Goal: Transaction & Acquisition: Purchase product/service

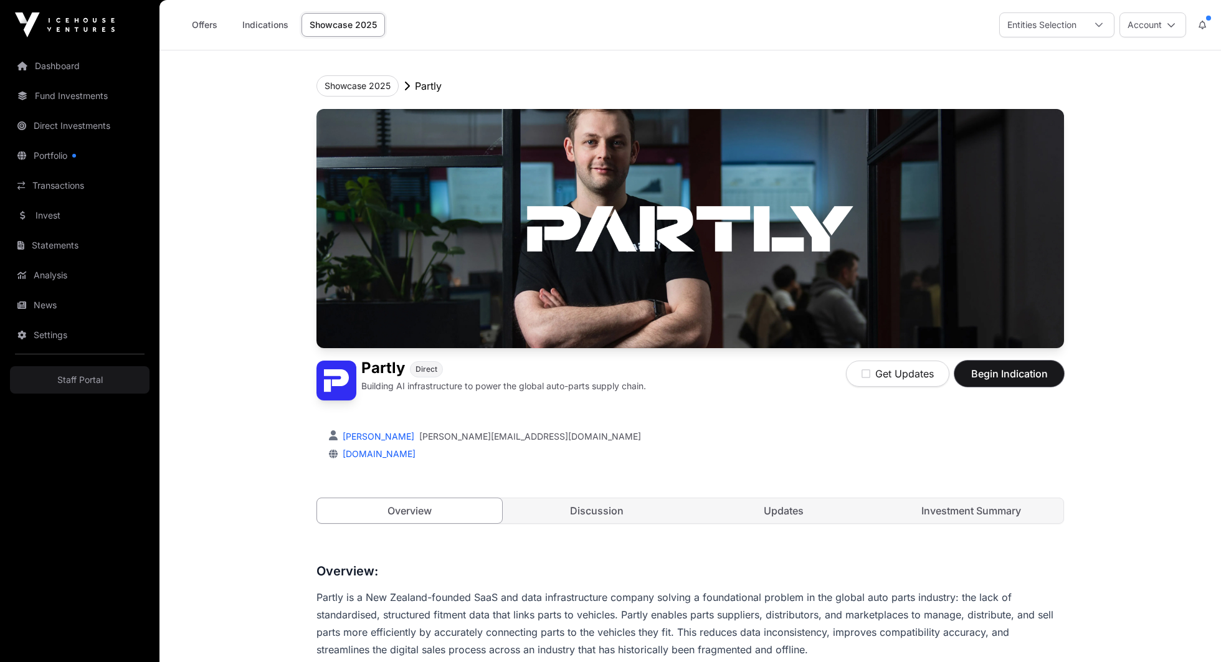
click at [1005, 370] on span "Begin Indication" at bounding box center [1009, 373] width 79 height 15
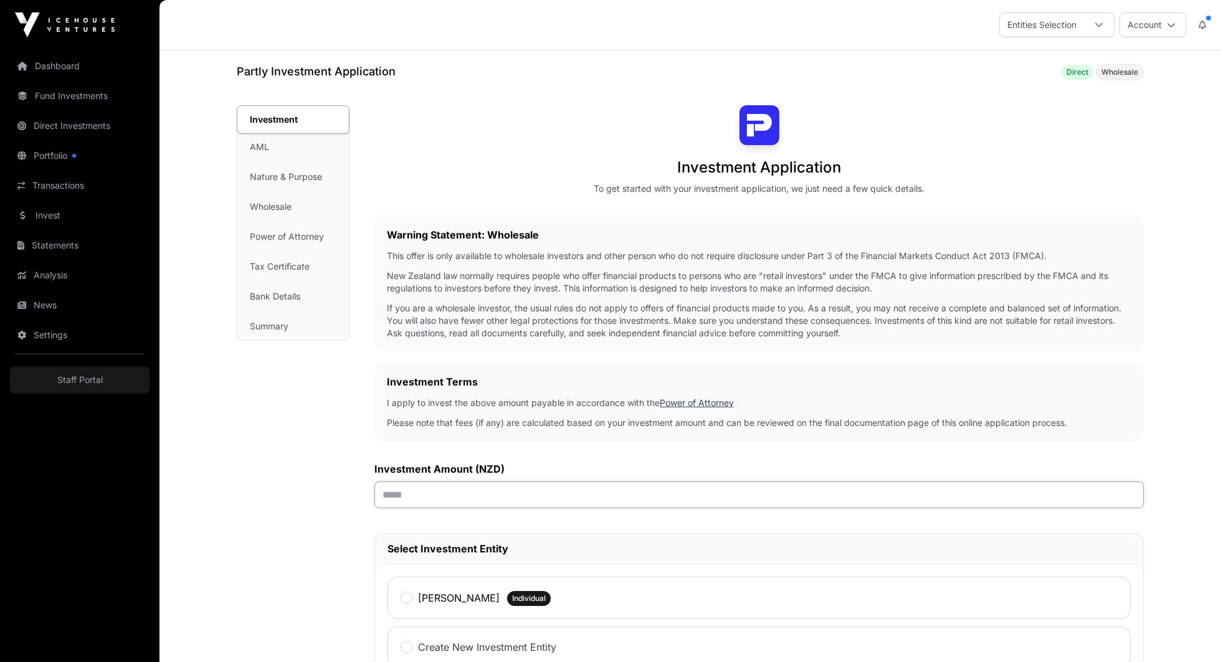
click at [563, 502] on input "text" at bounding box center [760, 495] width 770 height 27
type input "****"
click at [560, 478] on div "Investment Amount (NZD) ****" at bounding box center [760, 485] width 770 height 47
click at [482, 606] on div "[PERSON_NAME] Individual" at bounding box center [759, 598] width 743 height 42
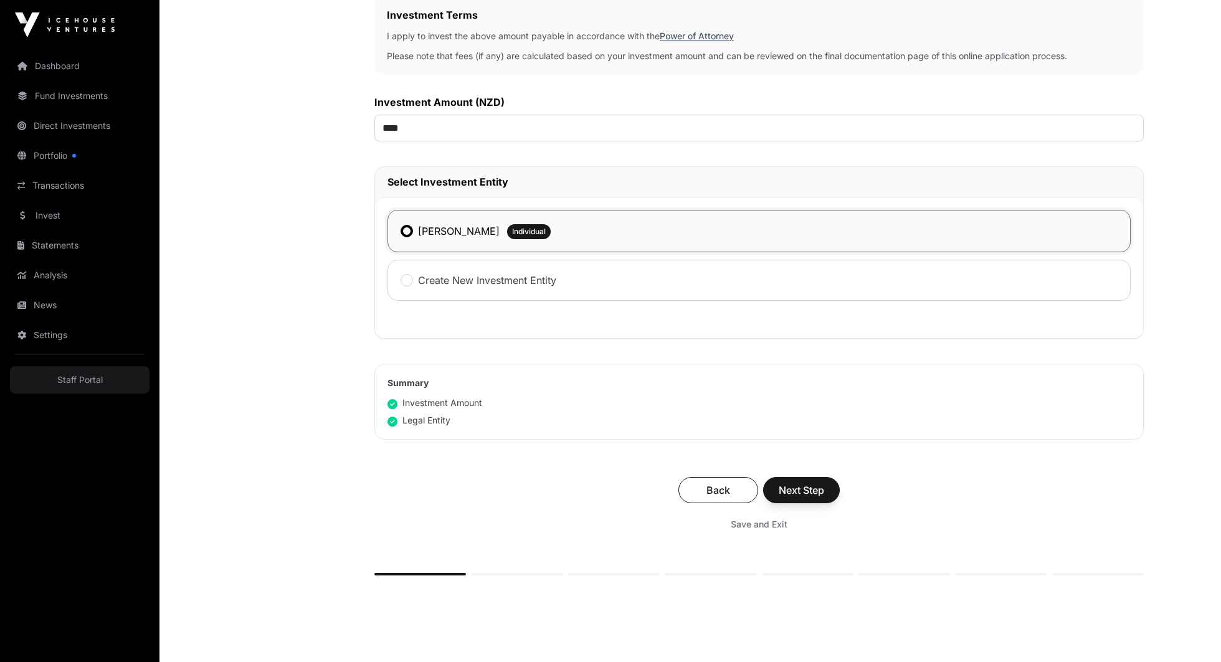
scroll to position [431, 0]
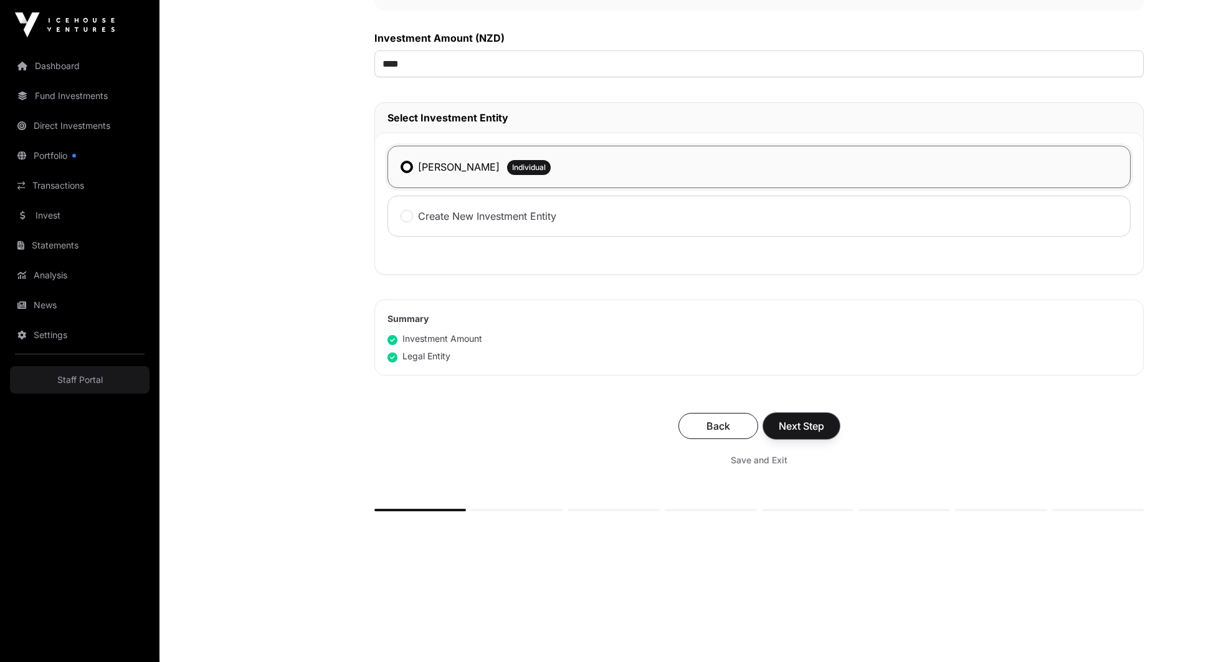
click at [803, 423] on span "Next Step" at bounding box center [801, 426] width 45 height 15
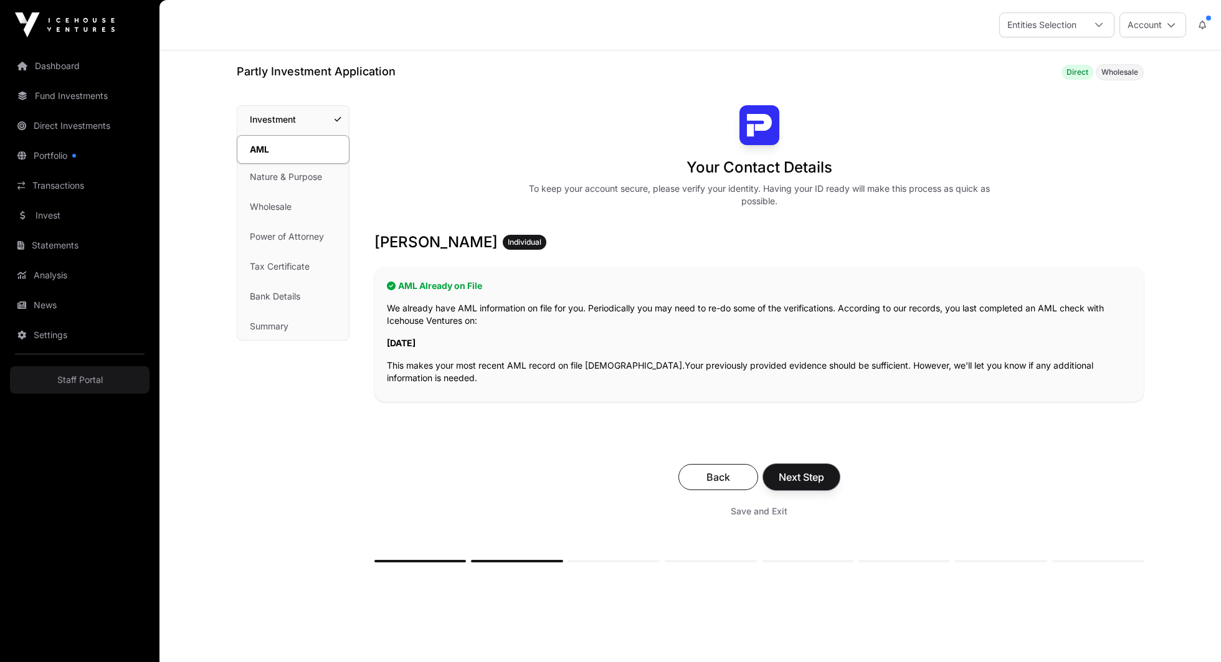
click at [800, 487] on button "Next Step" at bounding box center [801, 477] width 77 height 26
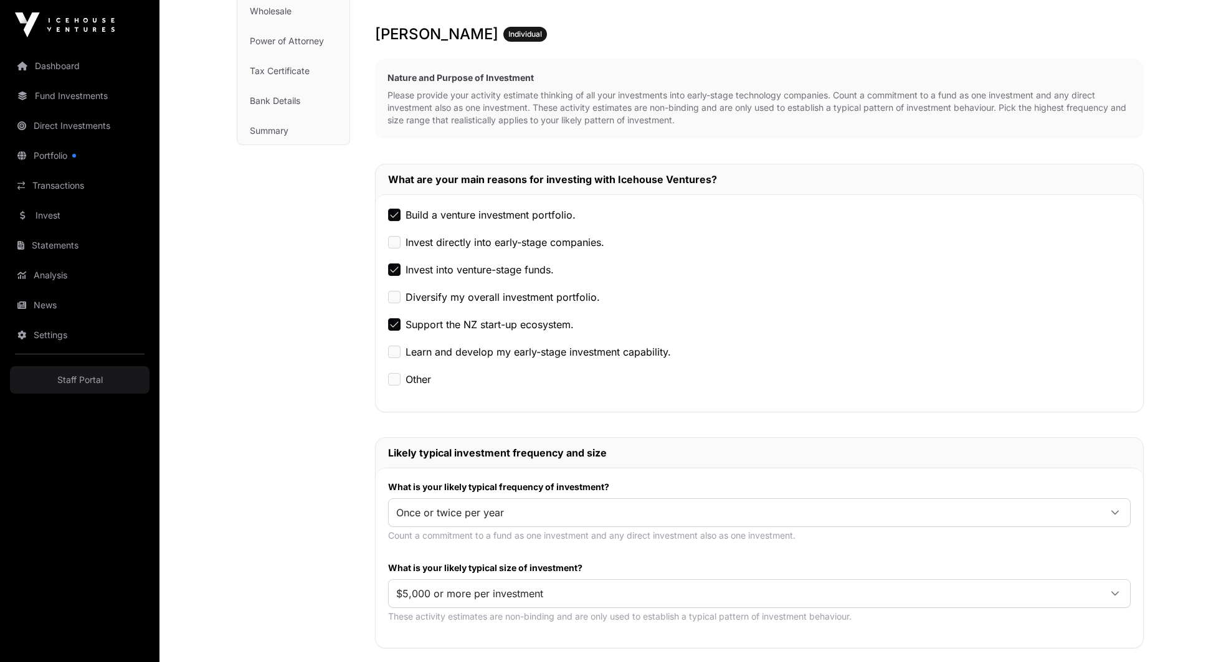
scroll to position [637, 0]
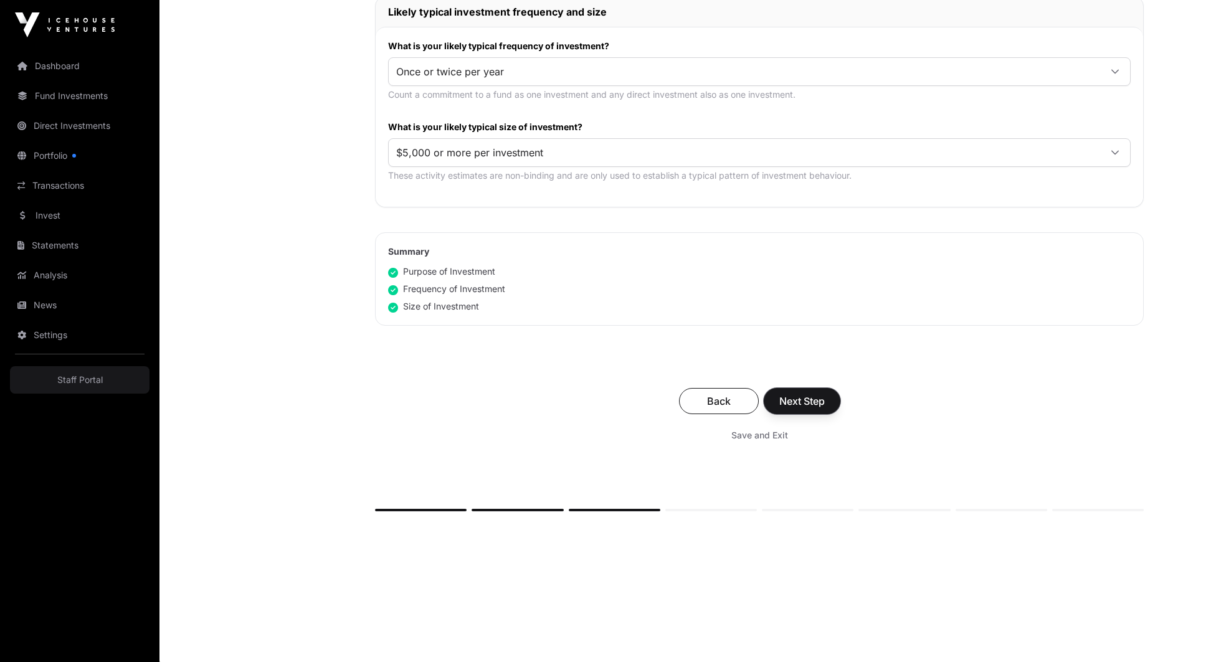
click at [801, 394] on span "Next Step" at bounding box center [802, 401] width 45 height 15
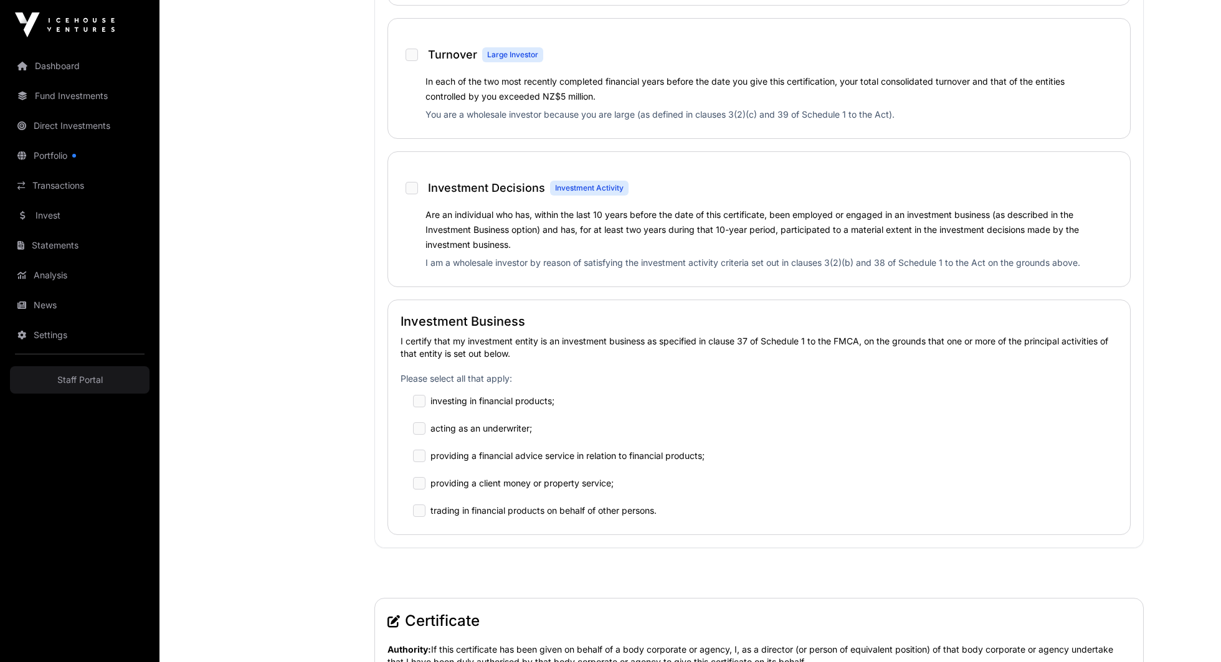
scroll to position [2188, 0]
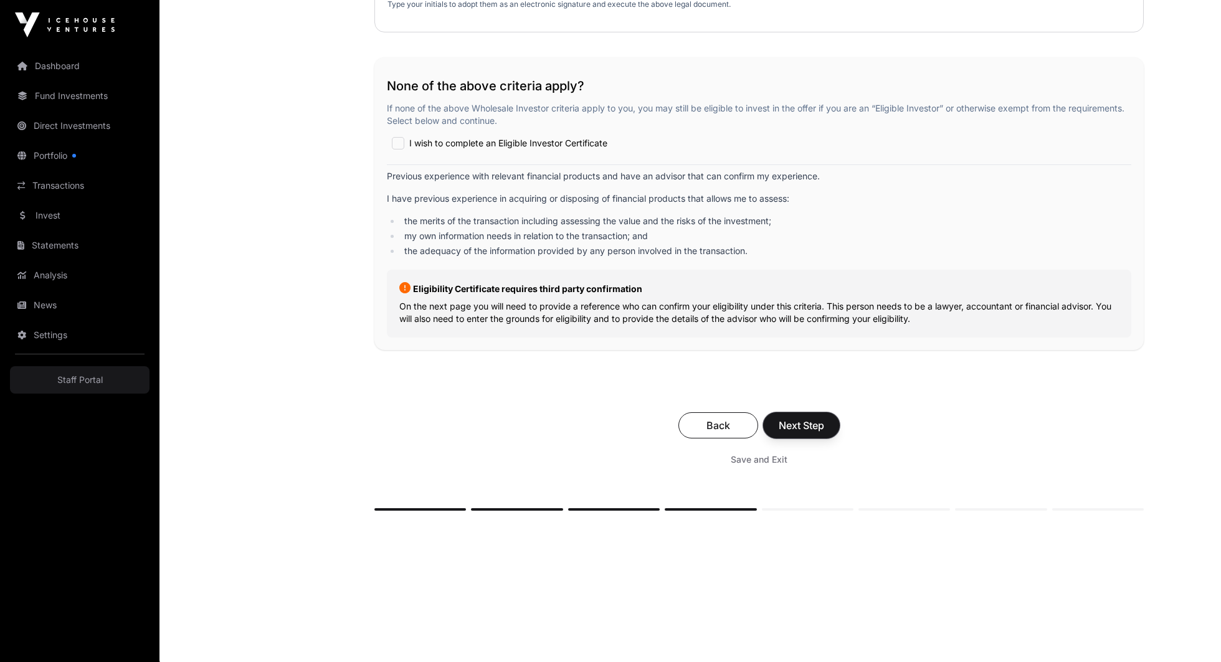
click at [800, 434] on button "Next Step" at bounding box center [801, 426] width 77 height 26
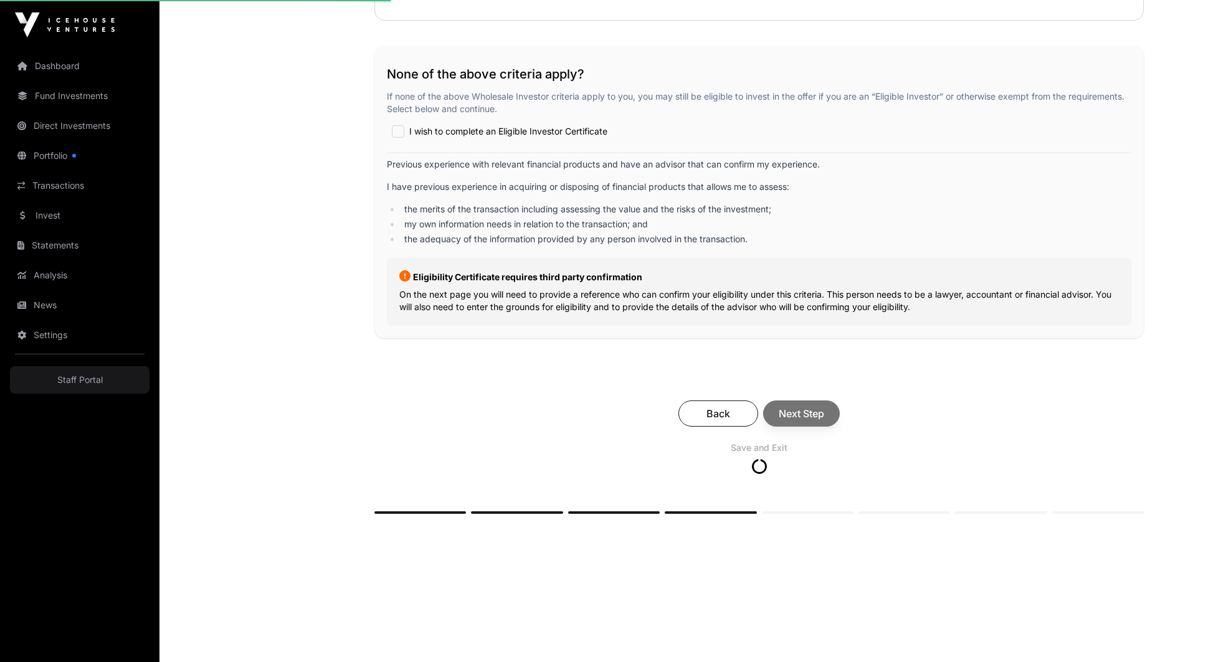
scroll to position [2201, 0]
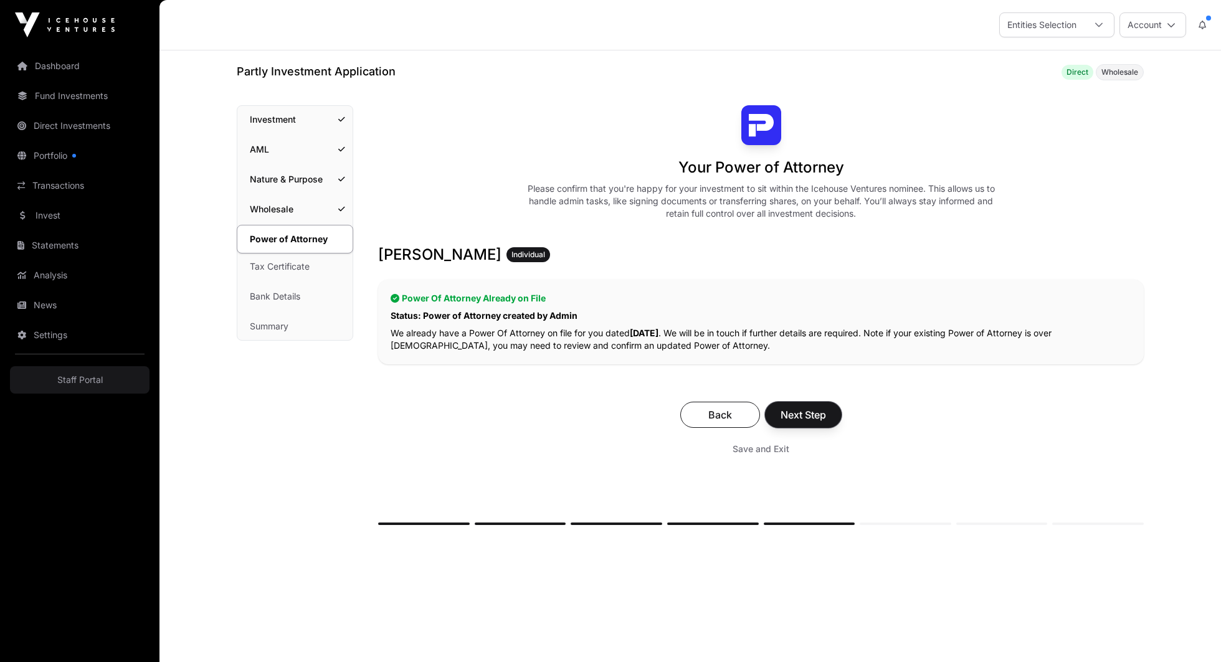
click at [800, 416] on span "Next Step" at bounding box center [803, 415] width 45 height 15
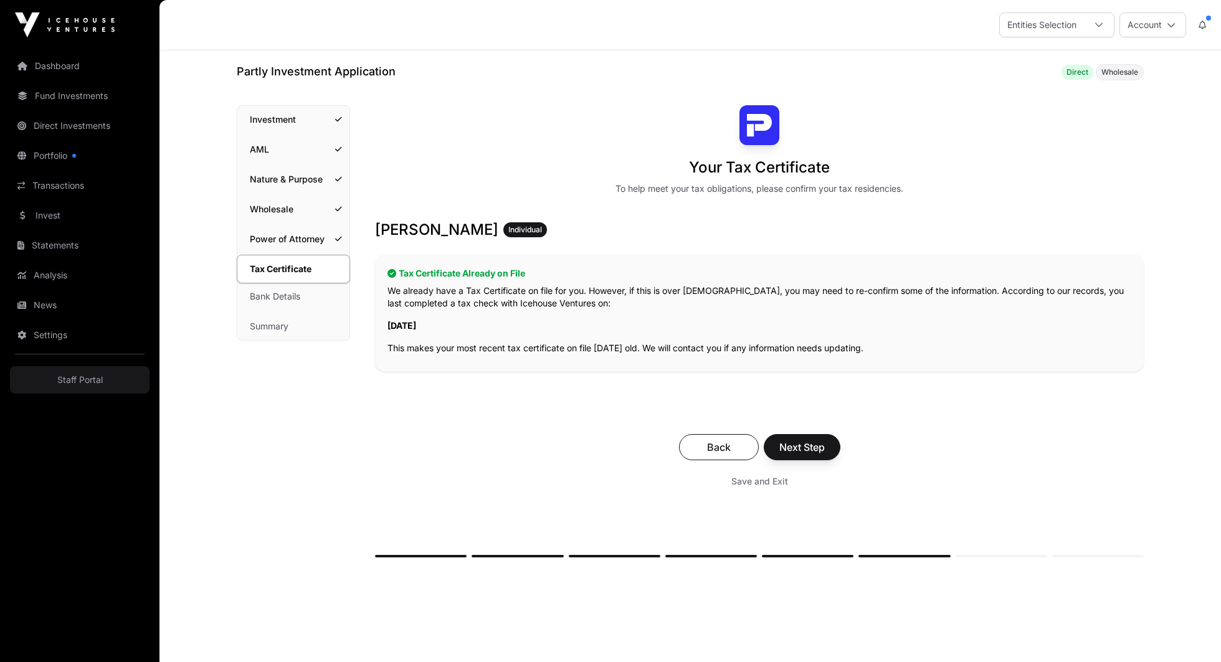
click at [800, 416] on div "Nirav Narain Individual Tax Certificate Already on File We already have a Tax C…" at bounding box center [759, 362] width 769 height 285
click at [795, 456] on button "Next Step" at bounding box center [802, 447] width 77 height 26
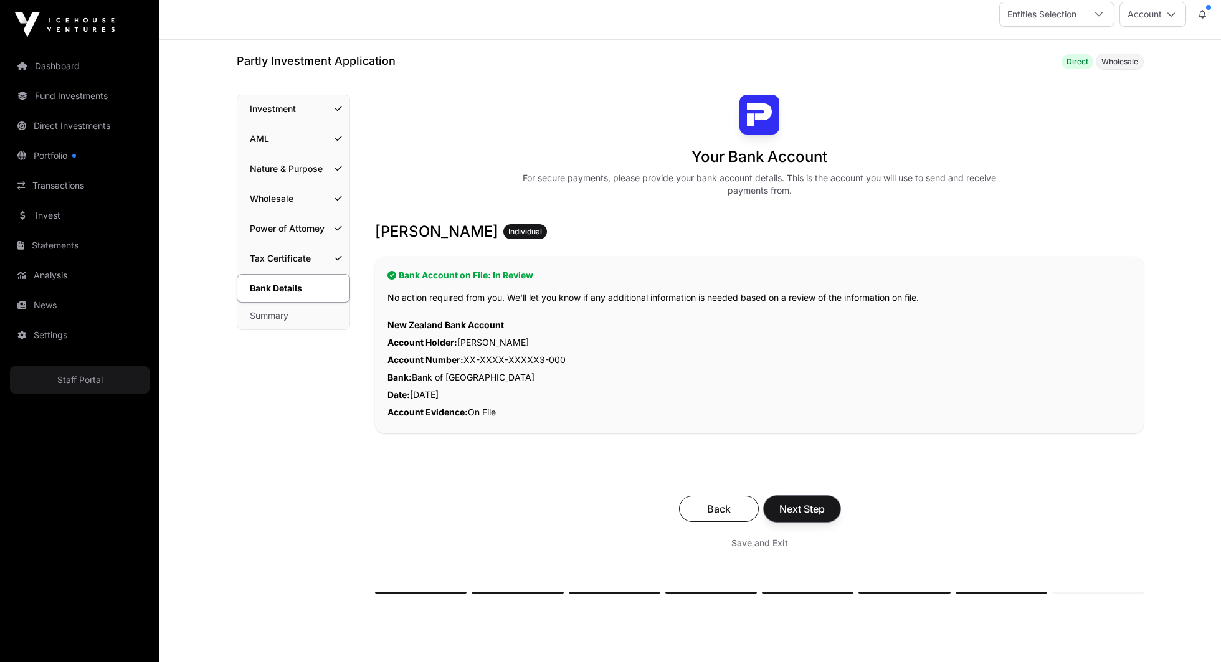
click at [790, 513] on span "Next Step" at bounding box center [802, 509] width 45 height 15
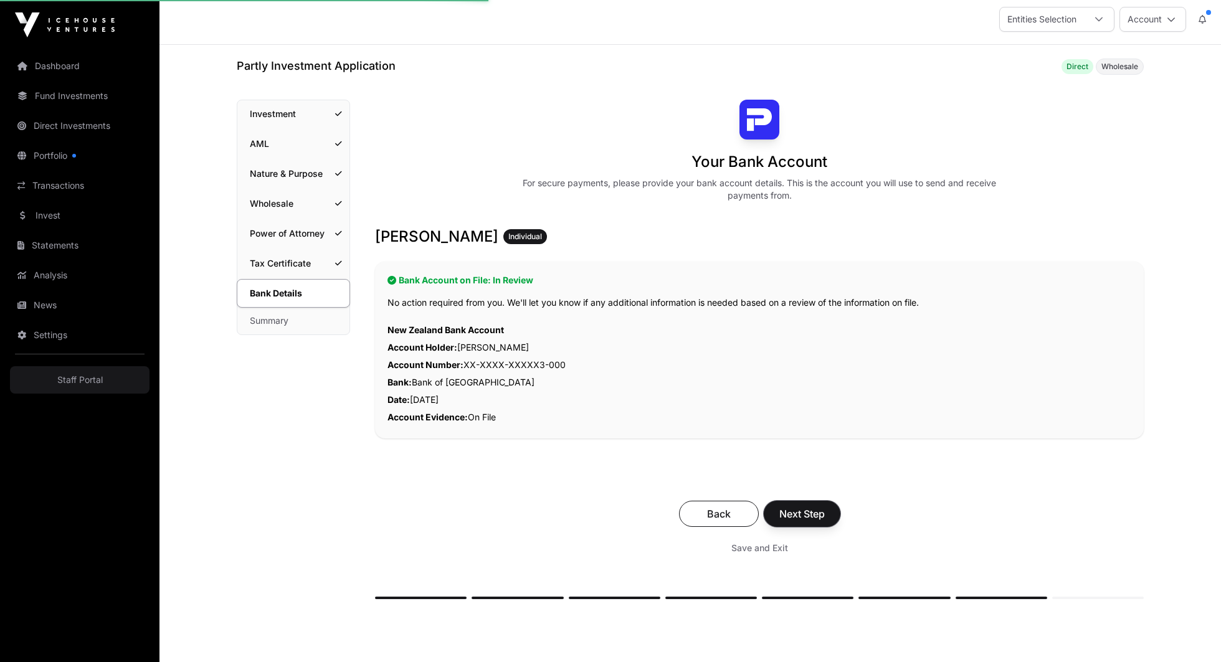
scroll to position [6, 0]
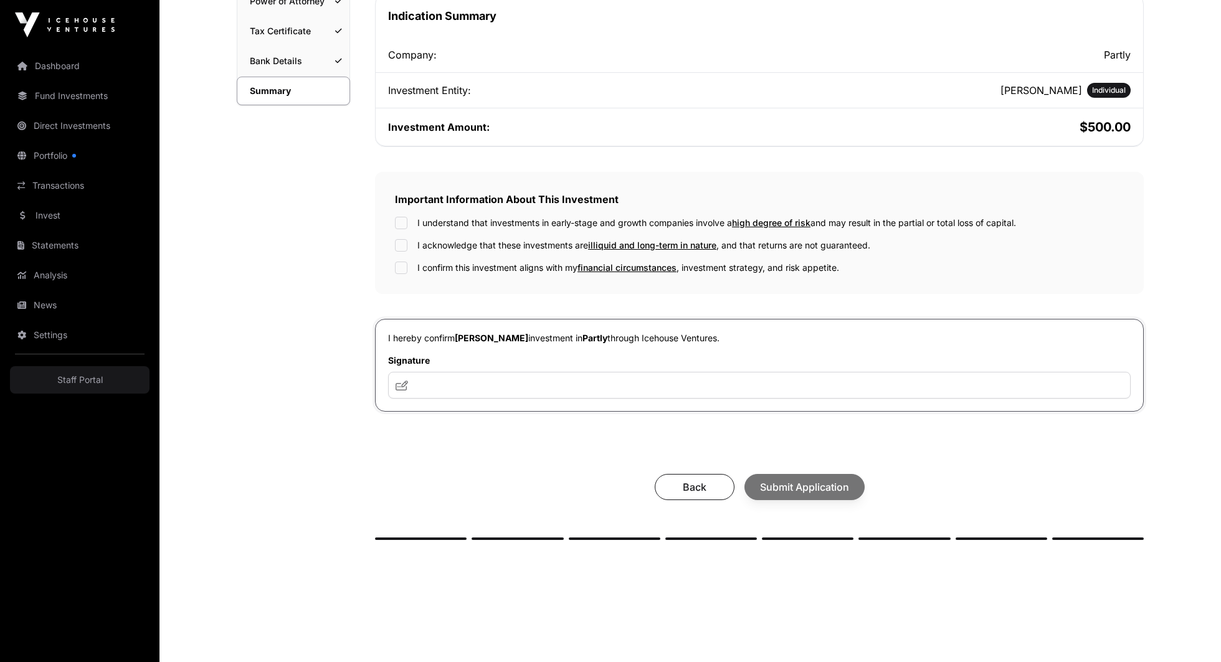
scroll to position [269, 0]
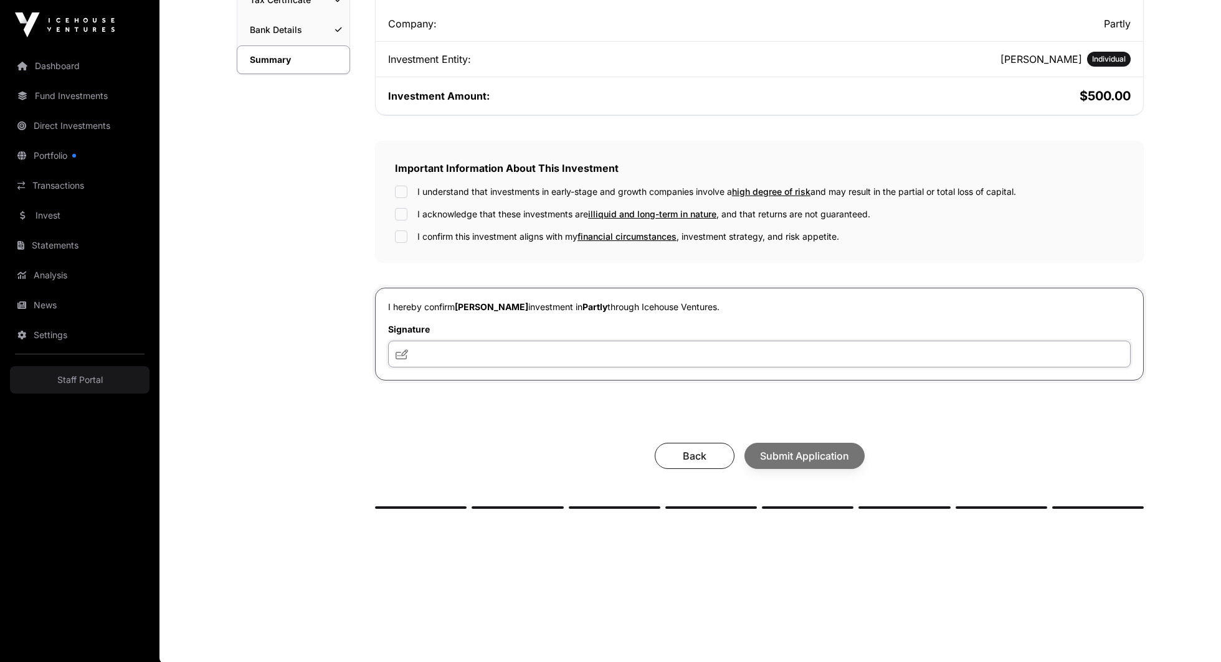
click at [628, 354] on input "text" at bounding box center [759, 354] width 743 height 27
type input "**"
click at [791, 419] on div "Your investment summary Take a moment to check your investment documents and co…" at bounding box center [759, 172] width 769 height 673
click at [403, 181] on div "Important Information About This Investment I understand that investments in ea…" at bounding box center [759, 202] width 769 height 122
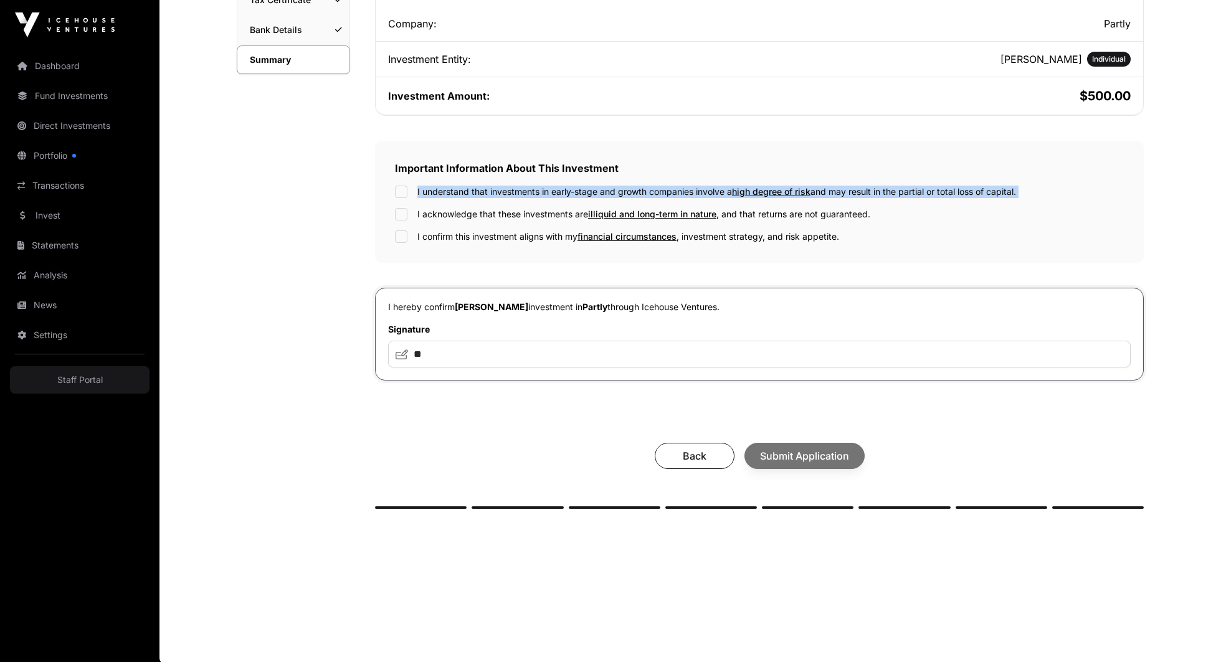
click at [403, 196] on div "I understand that investments in early-stage and growth companies involve a hig…" at bounding box center [759, 214] width 729 height 57
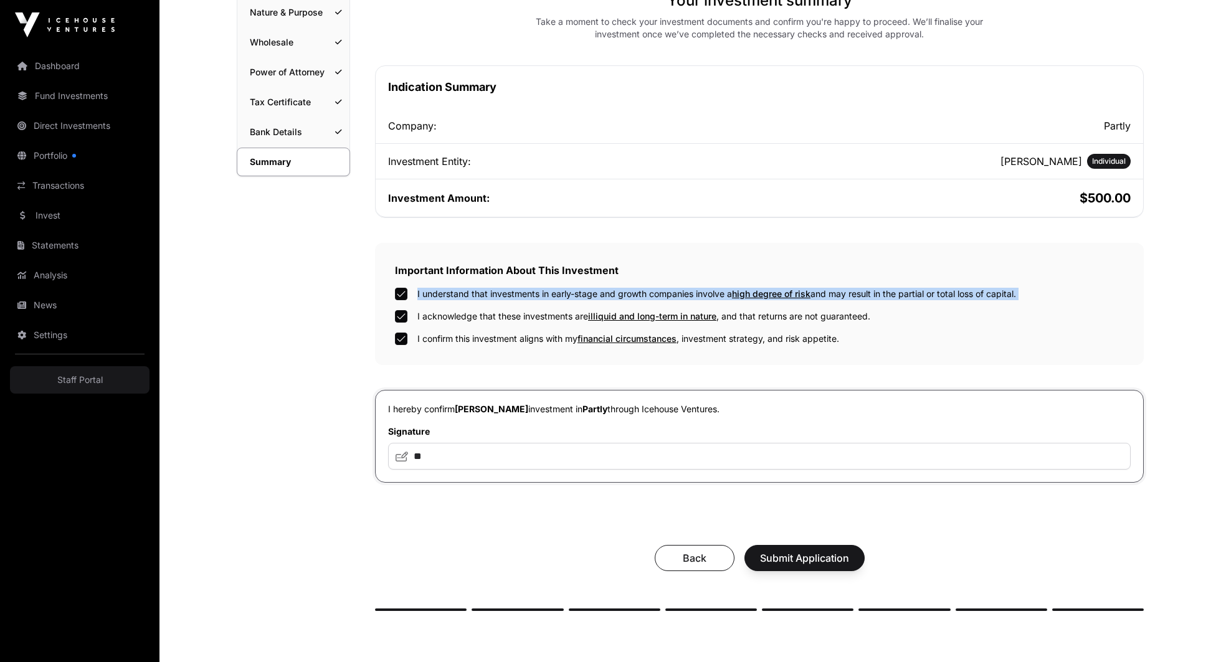
scroll to position [166, 0]
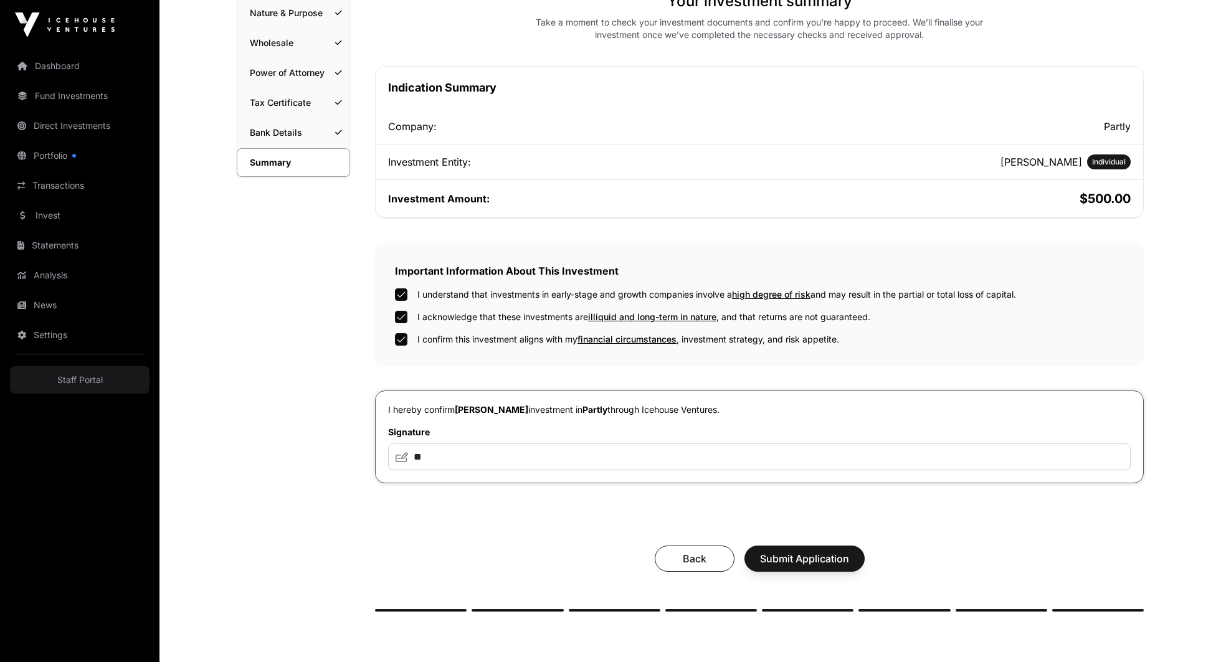
click at [353, 287] on div "Summary Investment AML Nature & Purpose Wholesale Power of Attorney Tax Certifi…" at bounding box center [690, 300] width 907 height 723
click at [834, 558] on span "Submit Application" at bounding box center [804, 559] width 89 height 15
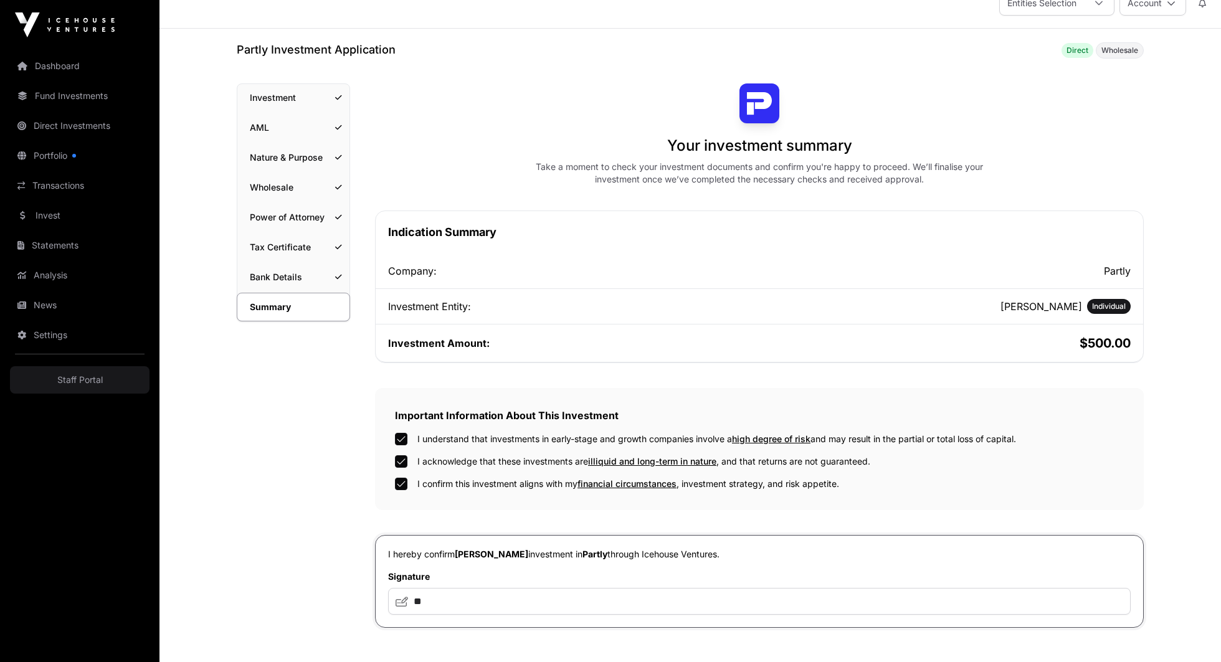
scroll to position [0, 0]
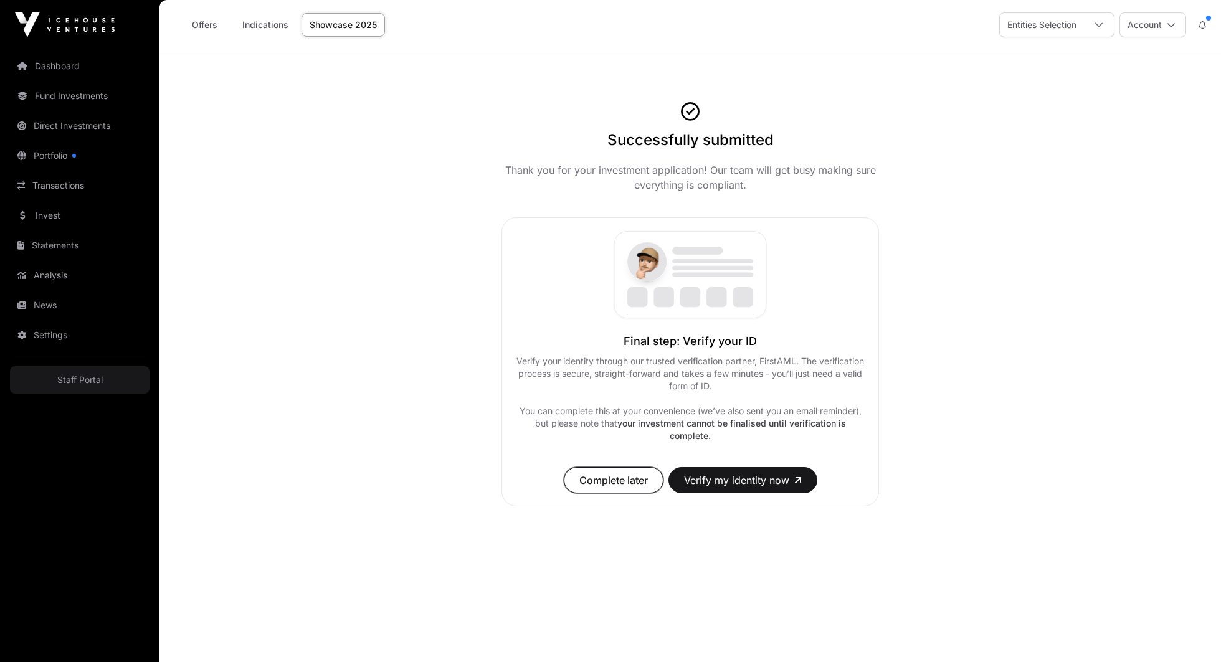
click at [639, 475] on span "Complete later" at bounding box center [614, 480] width 69 height 15
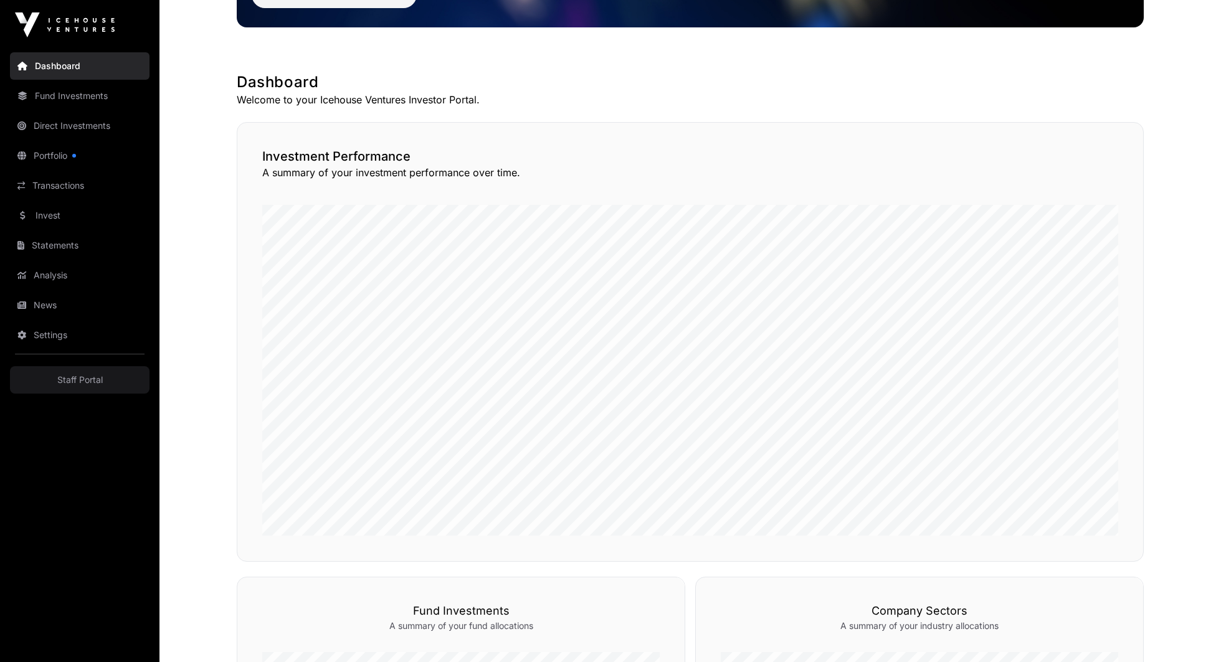
scroll to position [182, 0]
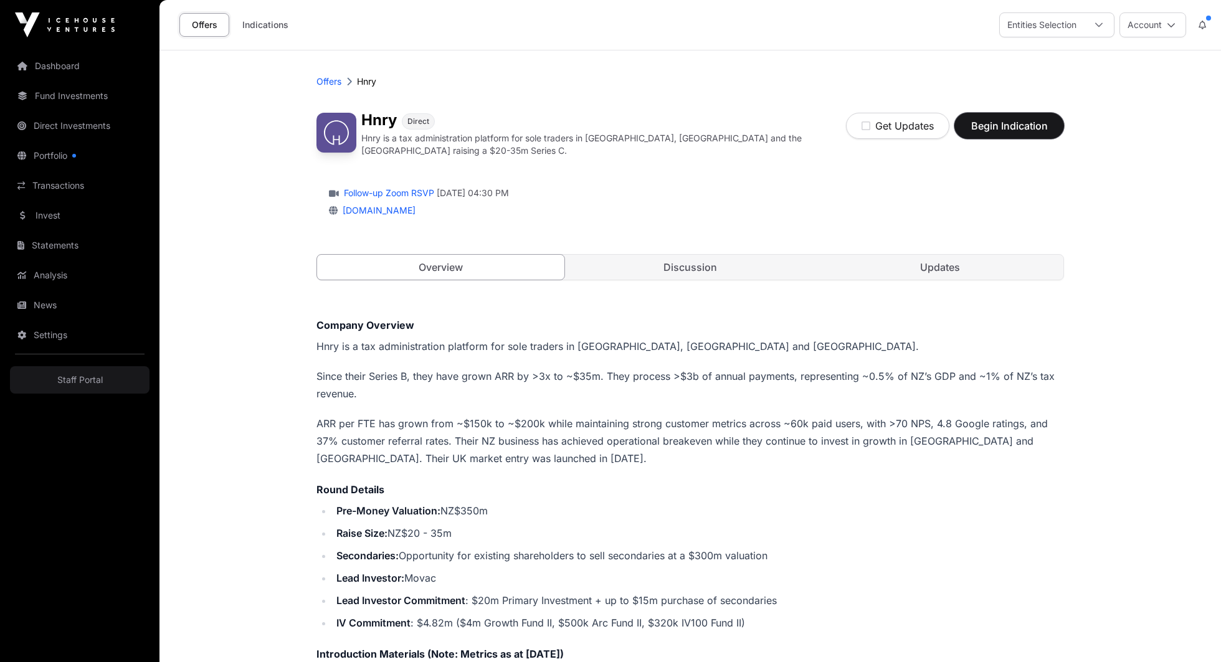
click at [965, 122] on button "Begin Indication" at bounding box center [1010, 126] width 110 height 26
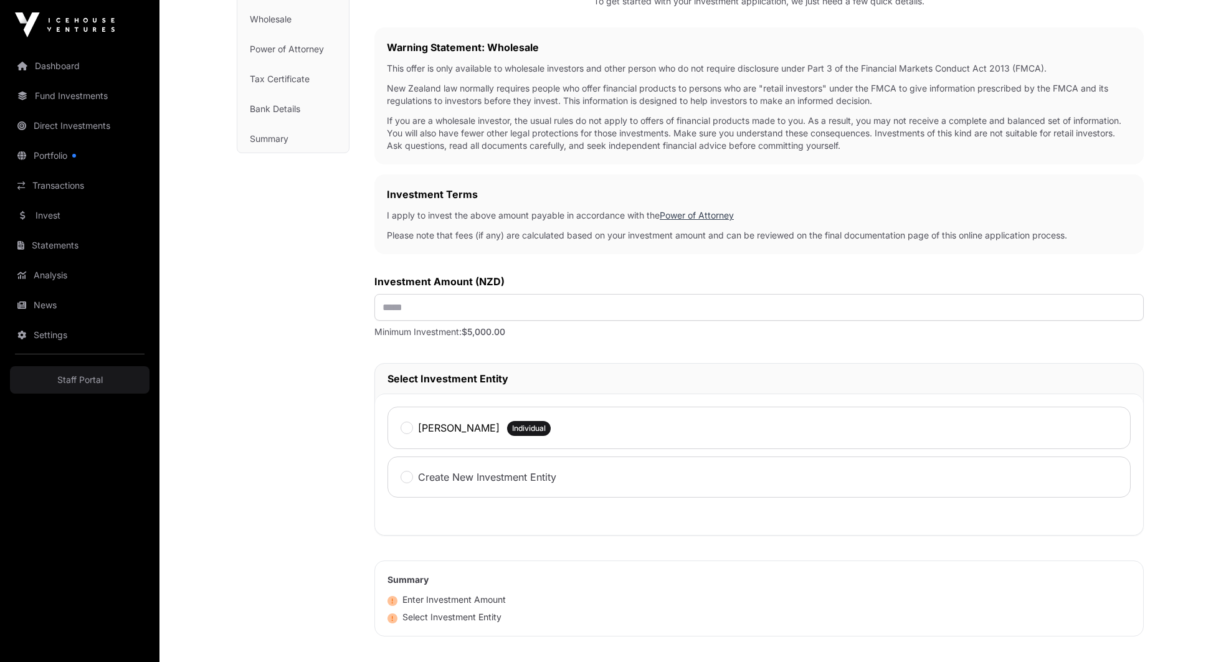
scroll to position [200, 0]
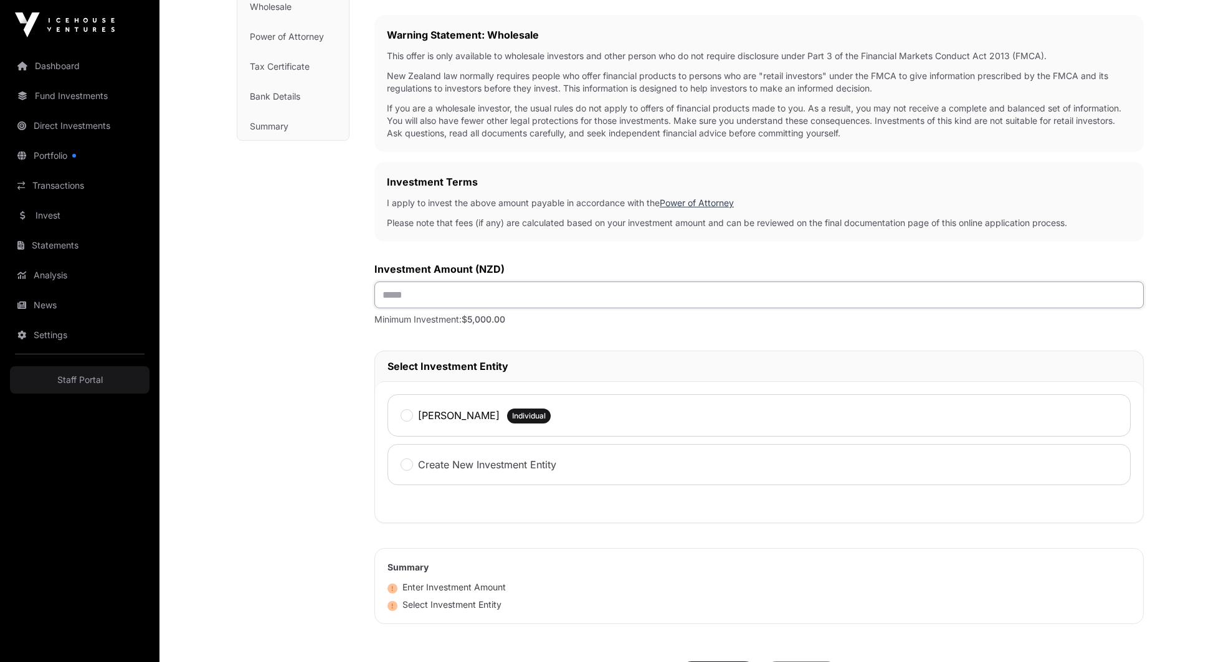
click at [659, 298] on input "text" at bounding box center [760, 295] width 770 height 27
type input "****"
click at [654, 248] on div "Investment Application To get started with your investment application, we just…" at bounding box center [760, 332] width 770 height 855
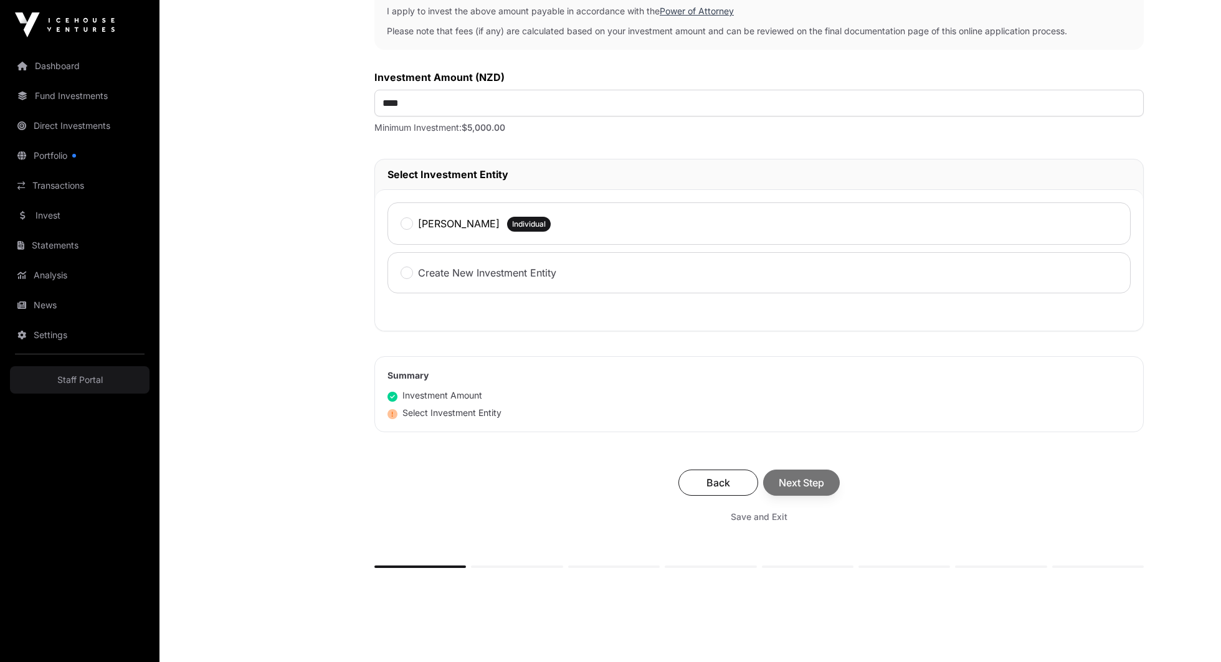
click at [654, 221] on div "[PERSON_NAME] Individual" at bounding box center [759, 224] width 743 height 42
click at [803, 470] on button "Next Step" at bounding box center [801, 483] width 77 height 26
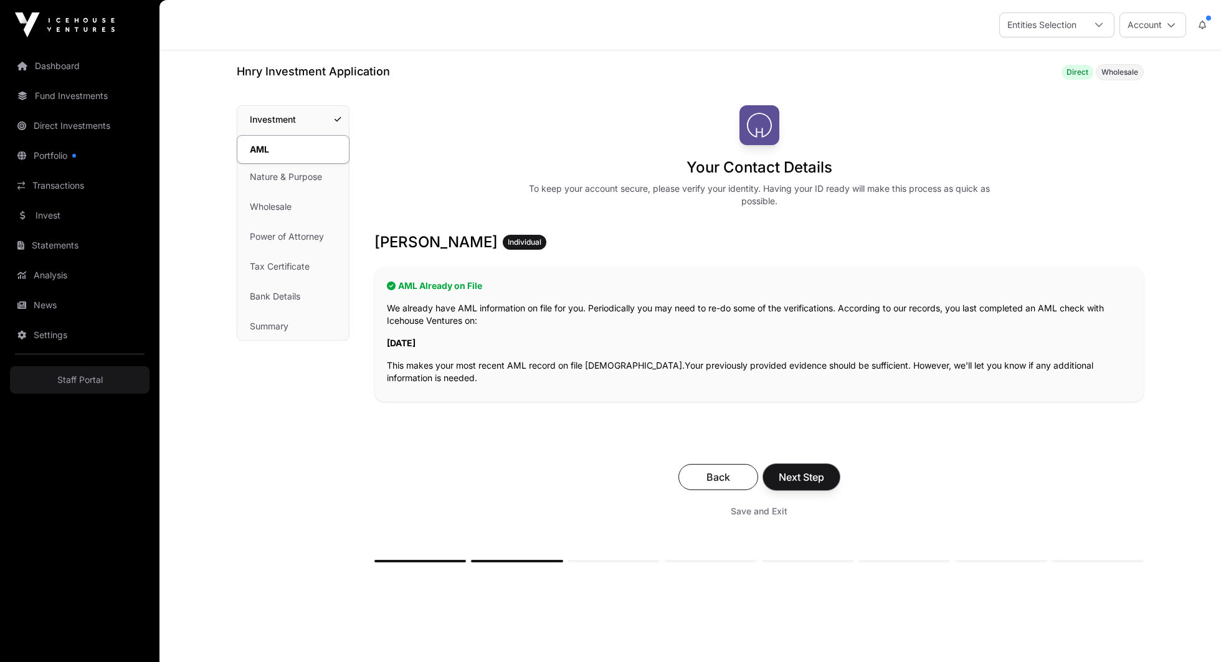
click at [811, 477] on span "Next Step" at bounding box center [801, 477] width 45 height 15
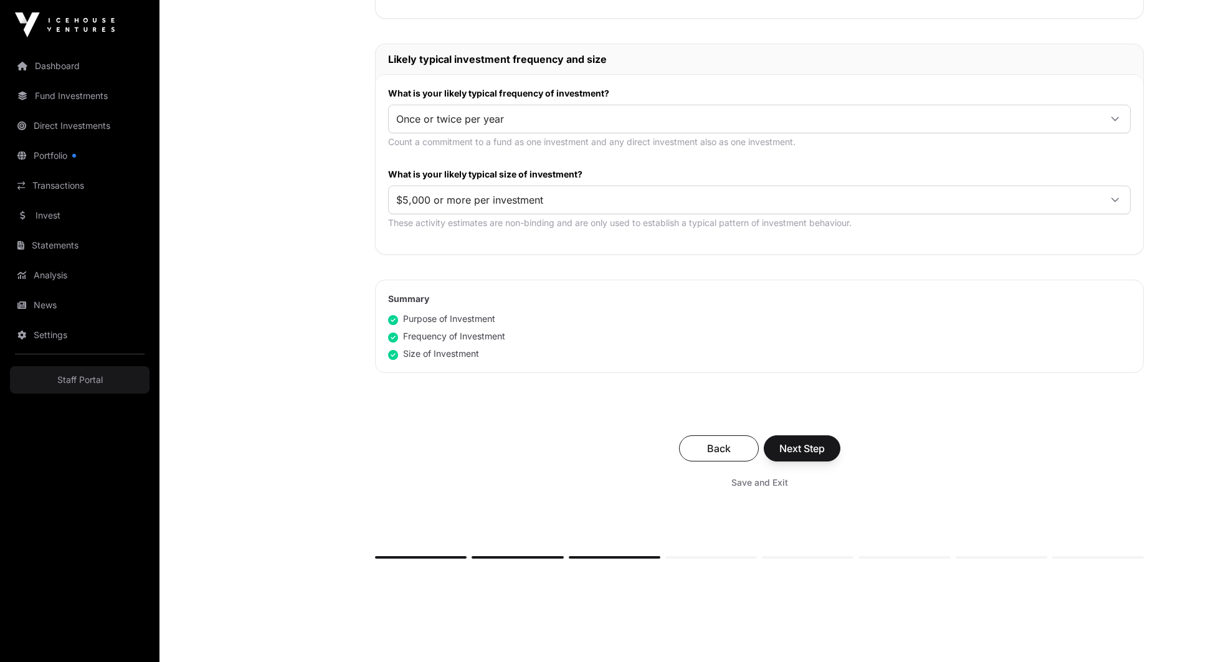
scroll to position [637, 0]
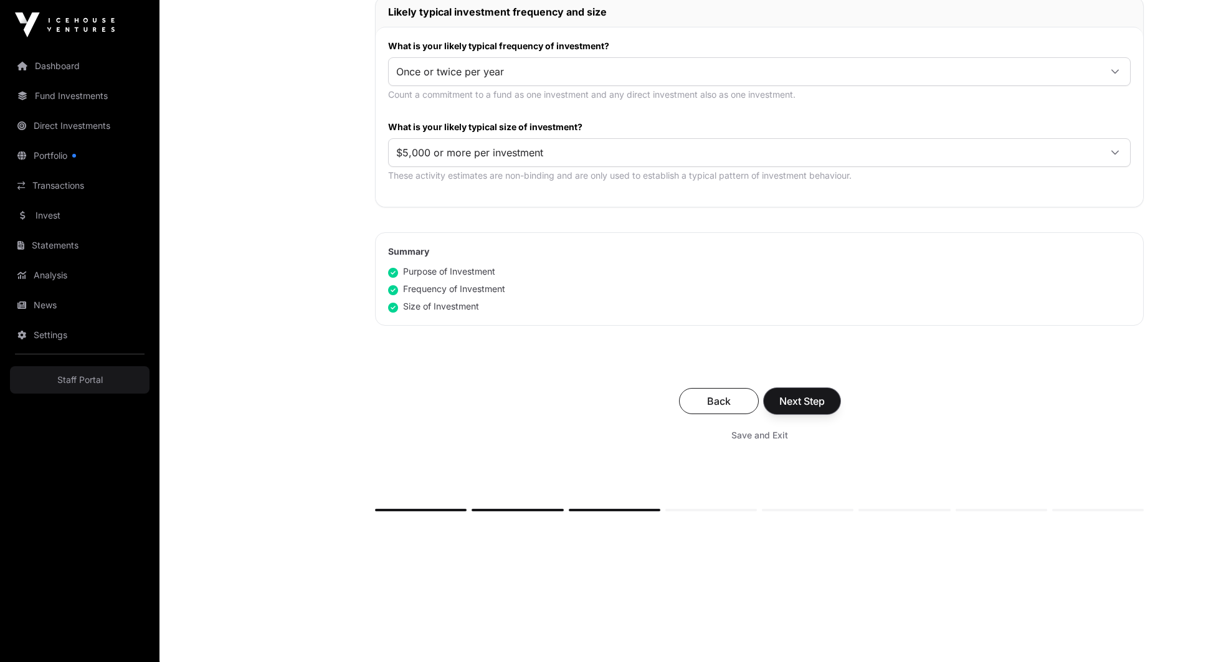
click at [821, 399] on span "Next Step" at bounding box center [802, 401] width 45 height 15
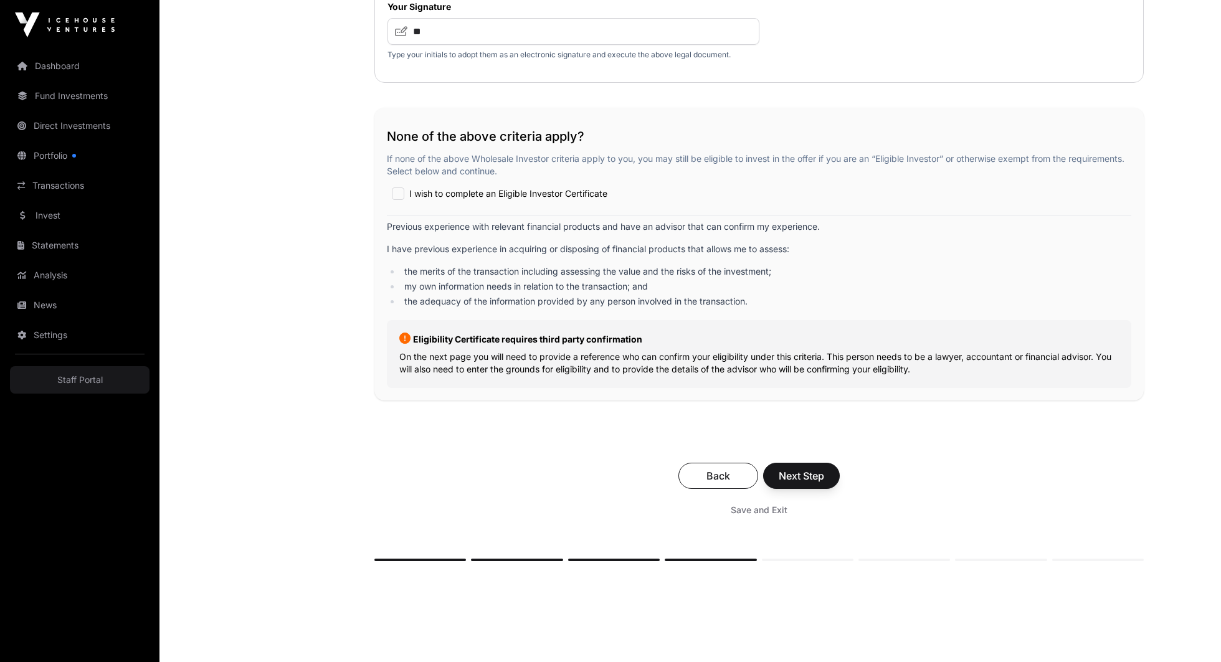
scroll to position [2141, 0]
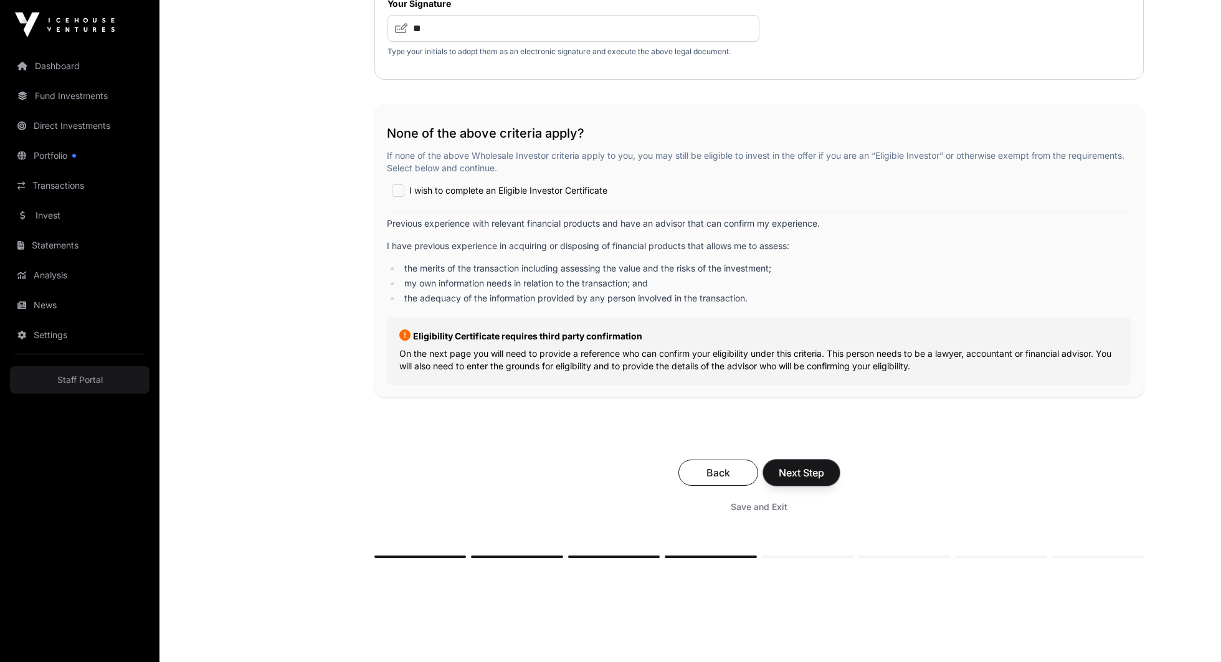
click at [808, 475] on span "Next Step" at bounding box center [801, 473] width 45 height 15
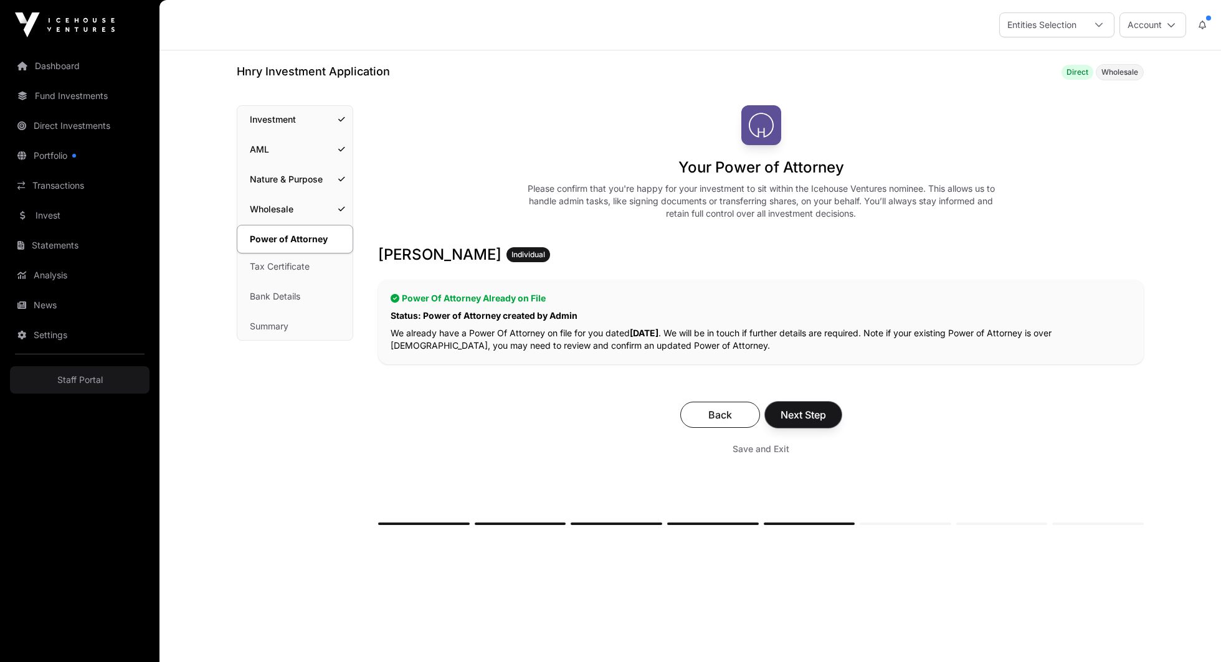
click at [811, 418] on span "Next Step" at bounding box center [803, 415] width 45 height 15
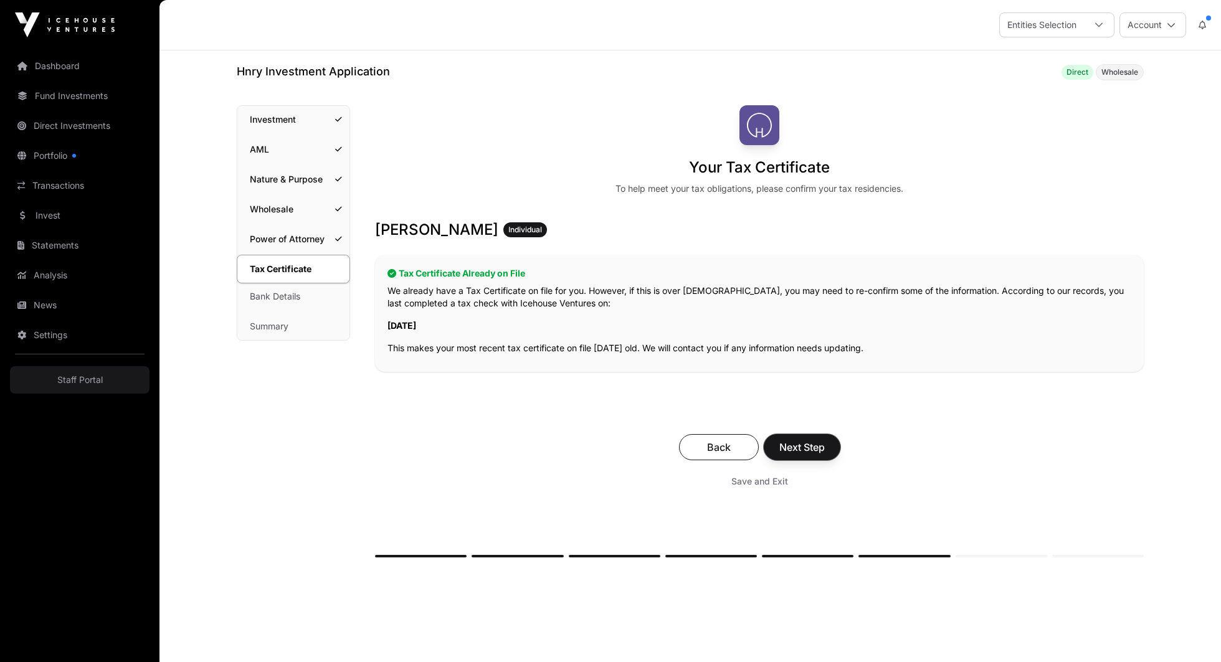
click at [812, 447] on span "Next Step" at bounding box center [802, 447] width 45 height 15
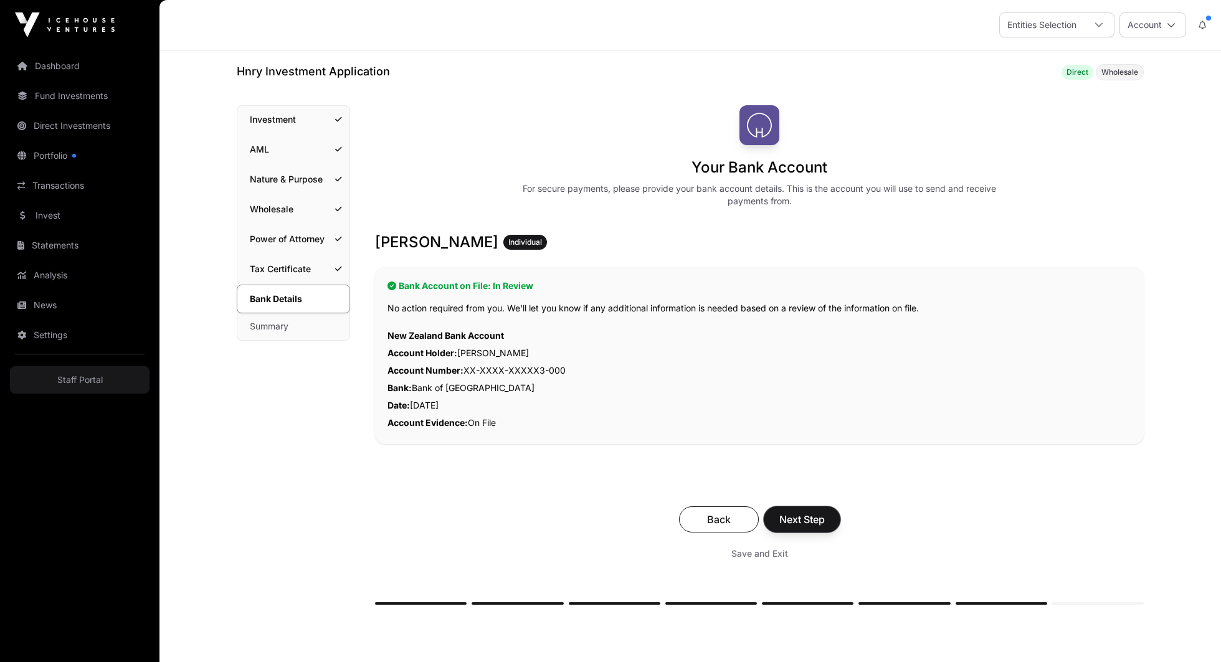
click at [806, 519] on span "Next Step" at bounding box center [802, 519] width 45 height 15
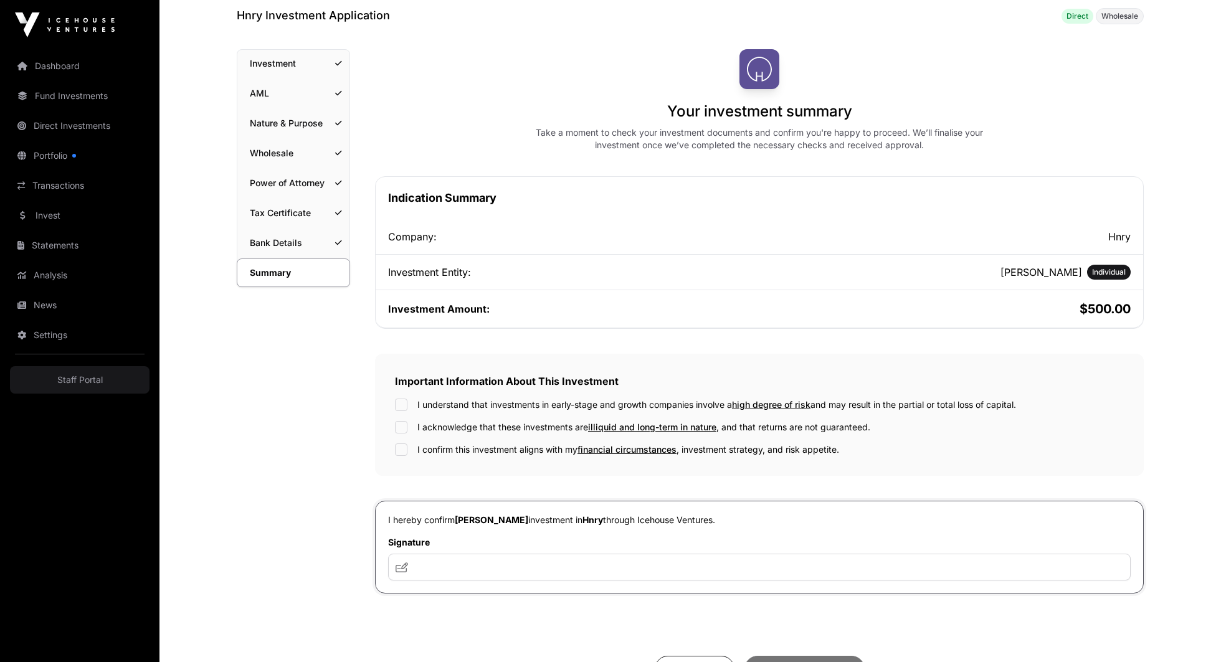
scroll to position [59, 0]
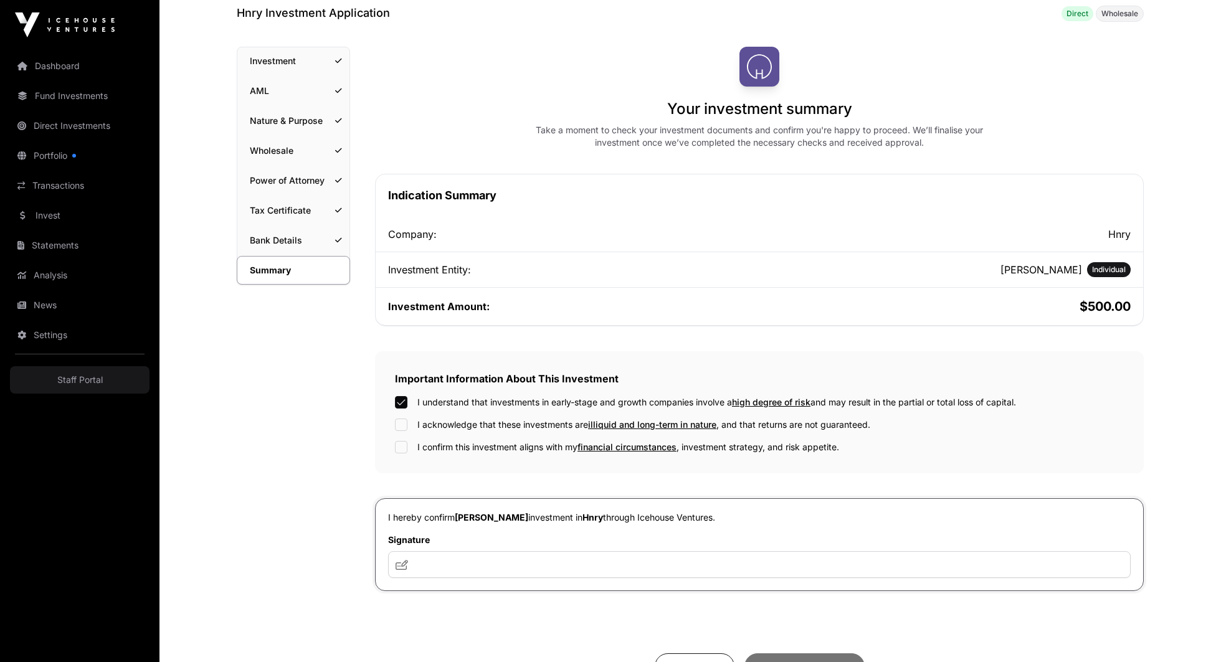
click at [403, 416] on div "I understand that investments in early-stage and growth companies involve a hig…" at bounding box center [759, 424] width 729 height 57
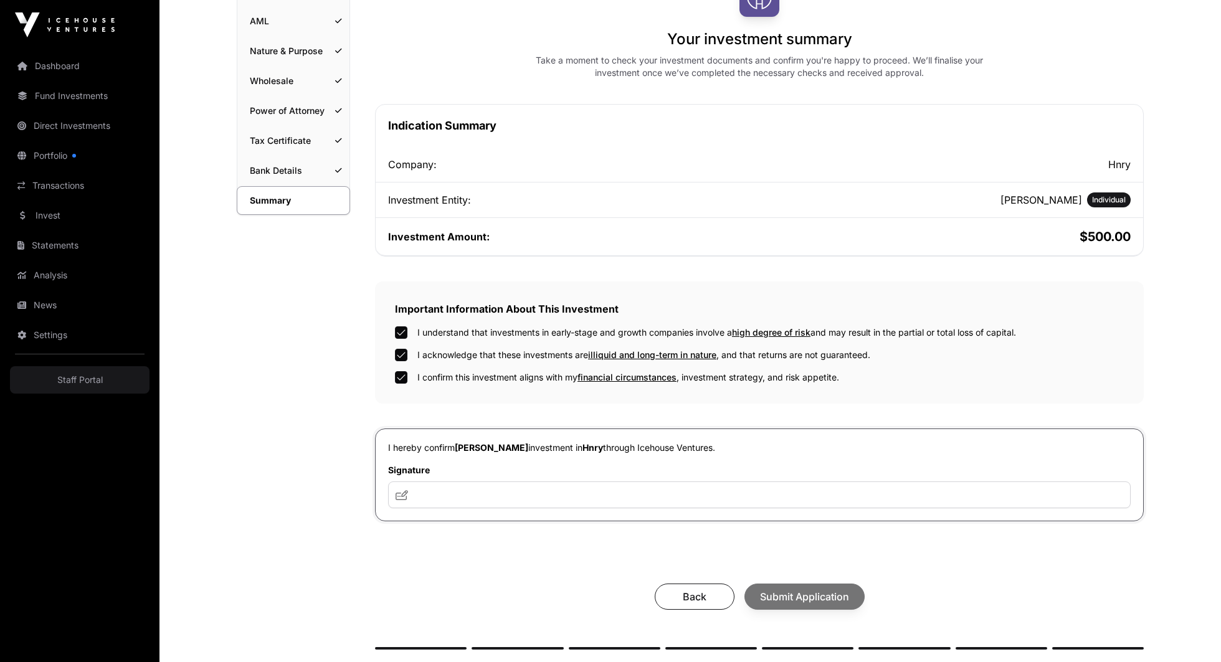
scroll to position [141, 0]
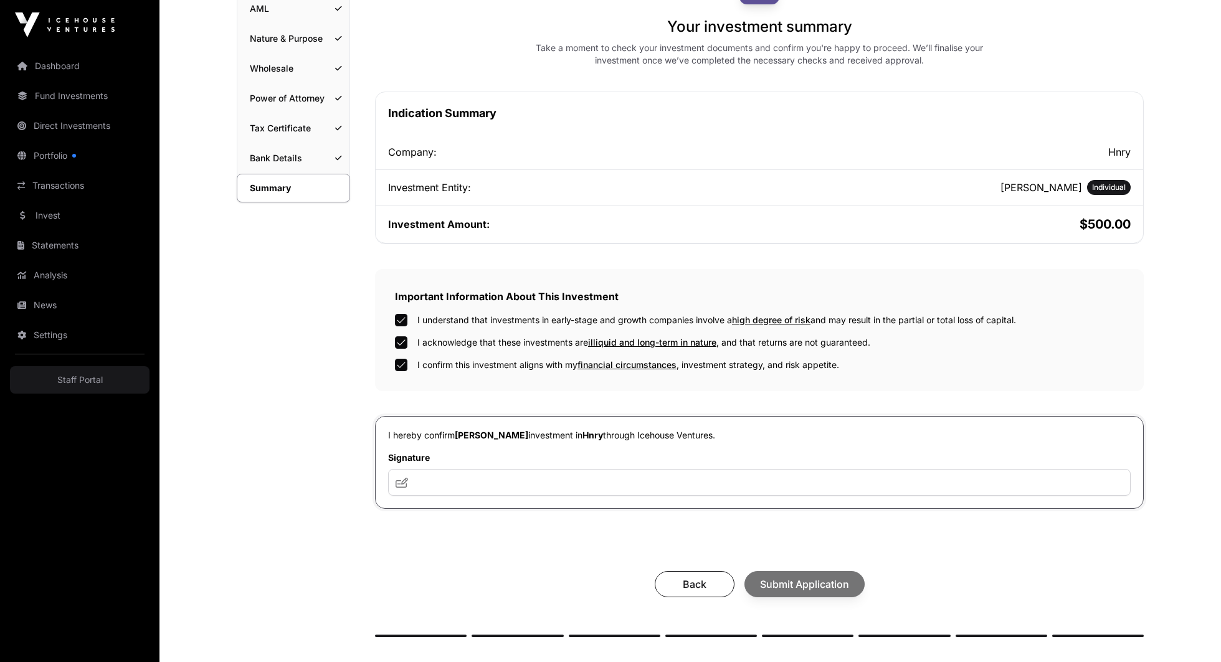
click at [631, 499] on div "I hereby confirm [PERSON_NAME] investment in Hnry through Icehouse Ventures. Si…" at bounding box center [759, 462] width 769 height 93
click at [631, 495] on input "text" at bounding box center [759, 482] width 743 height 27
type input "**"
click at [796, 586] on span "Submit Application" at bounding box center [804, 584] width 89 height 15
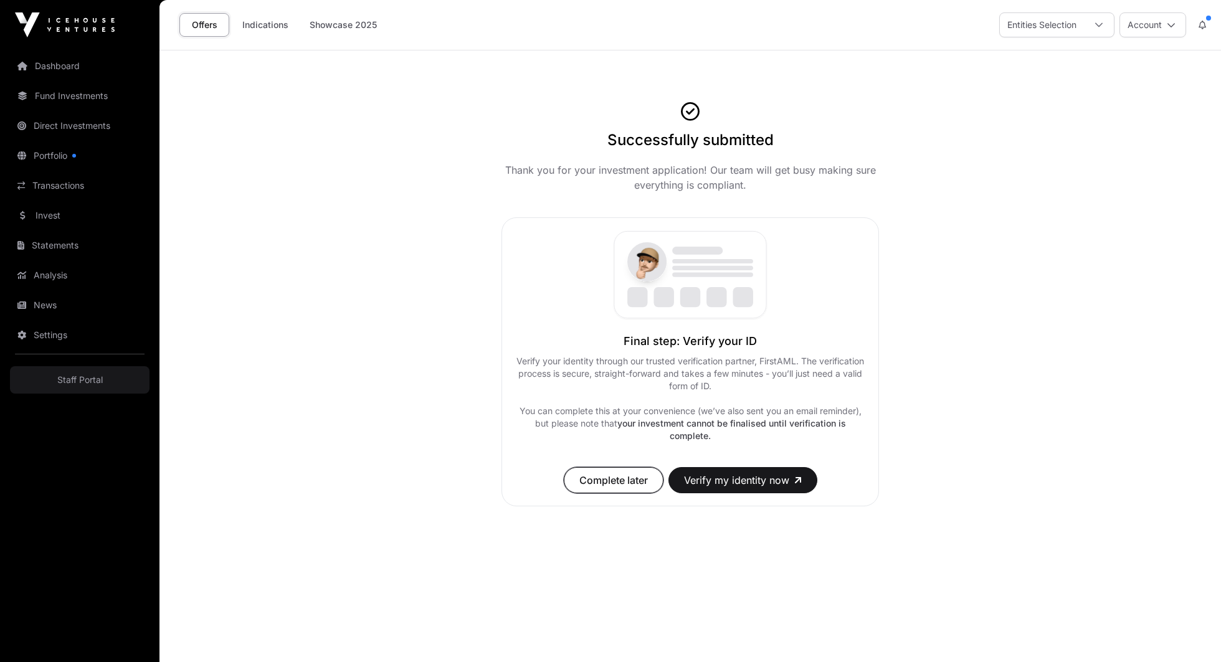
click at [588, 474] on span "Complete later" at bounding box center [614, 480] width 69 height 15
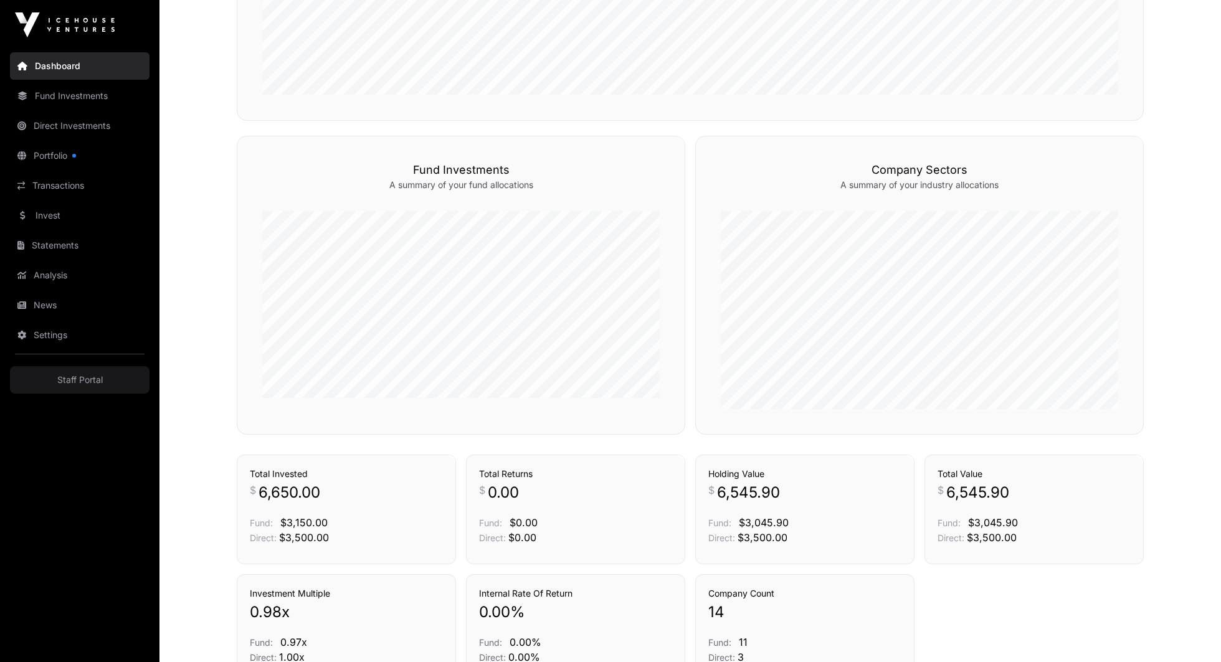
scroll to position [609, 0]
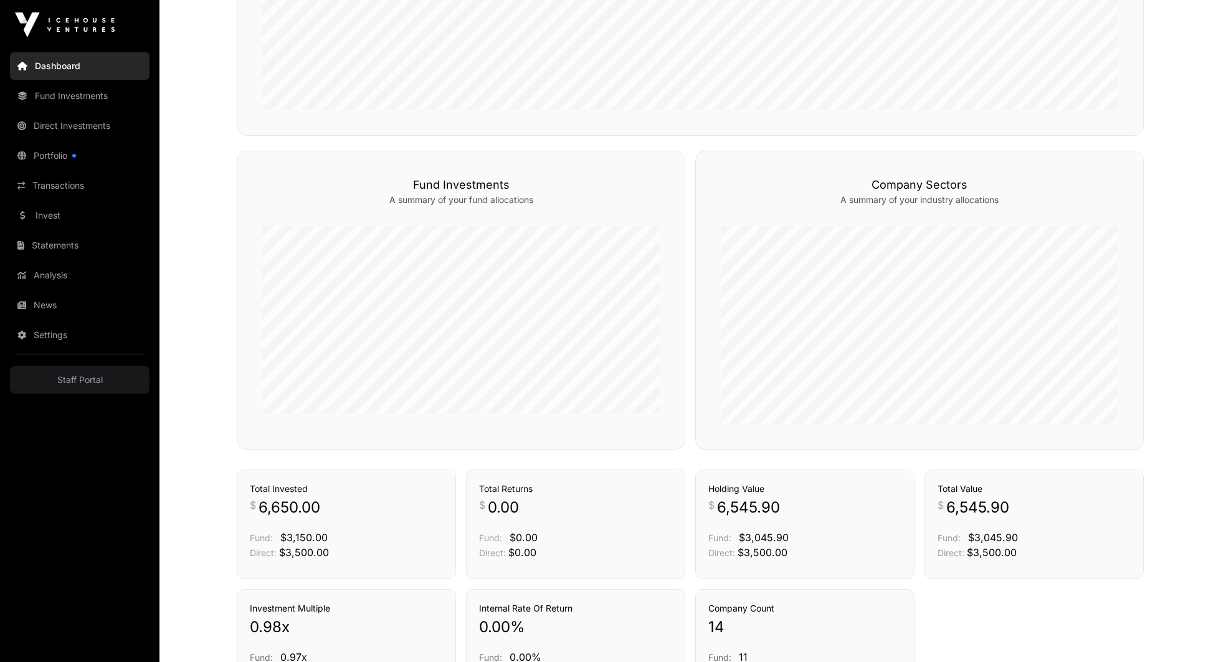
click at [62, 93] on link "Fund Investments" at bounding box center [80, 95] width 140 height 27
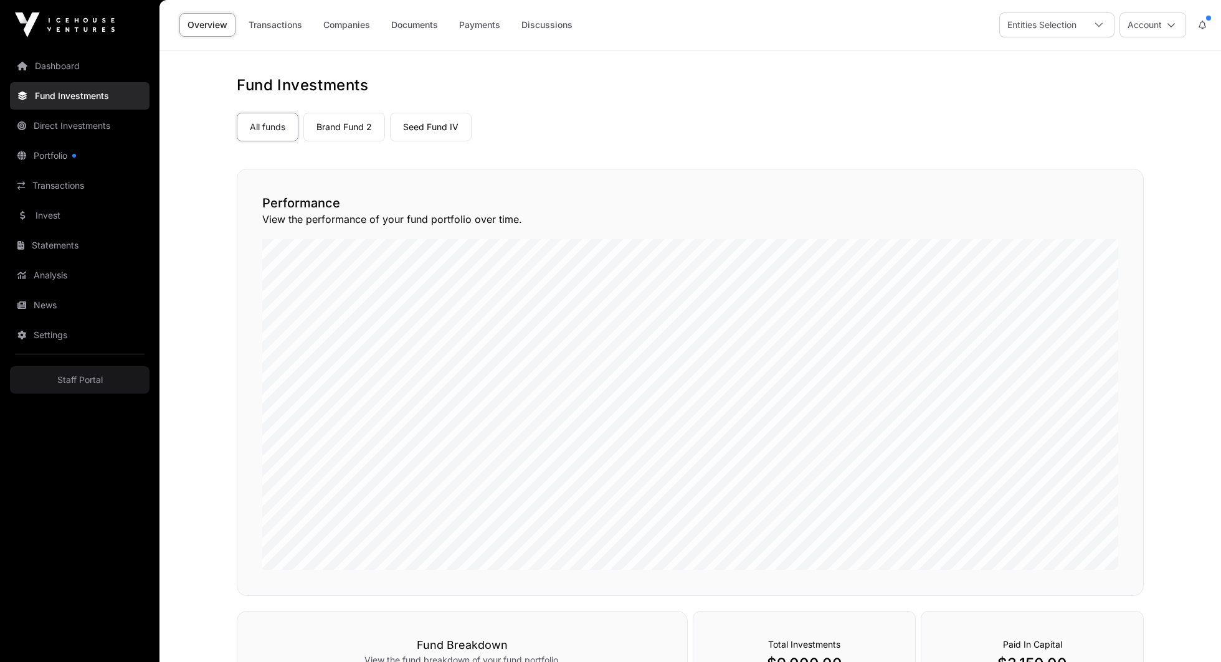
click at [92, 67] on link "Dashboard" at bounding box center [80, 65] width 140 height 27
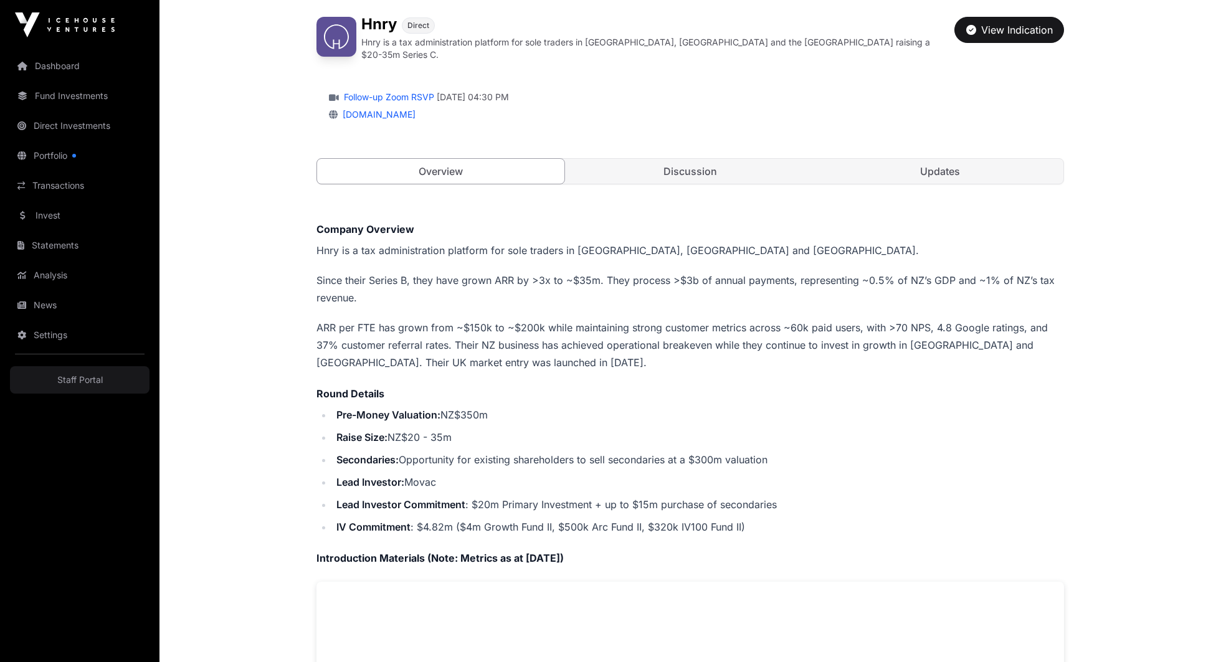
scroll to position [100, 0]
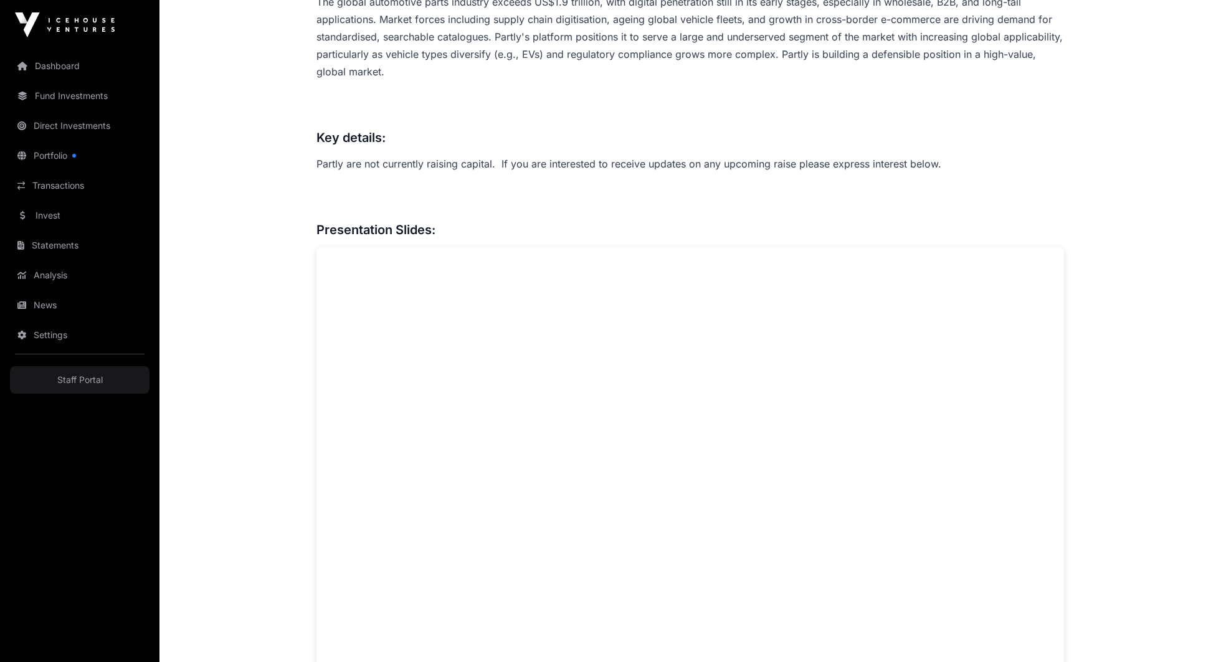
scroll to position [858, 0]
drag, startPoint x: 541, startPoint y: 161, endPoint x: 849, endPoint y: 155, distance: 307.9
click at [836, 155] on div "Overview: Partly is a New Zealand-founded SaaS and data infrastructure company …" at bounding box center [691, 434] width 748 height 1462
click at [849, 153] on div "Overview: Partly is a New Zealand-founded SaaS and data infrastructure company …" at bounding box center [691, 434] width 748 height 1462
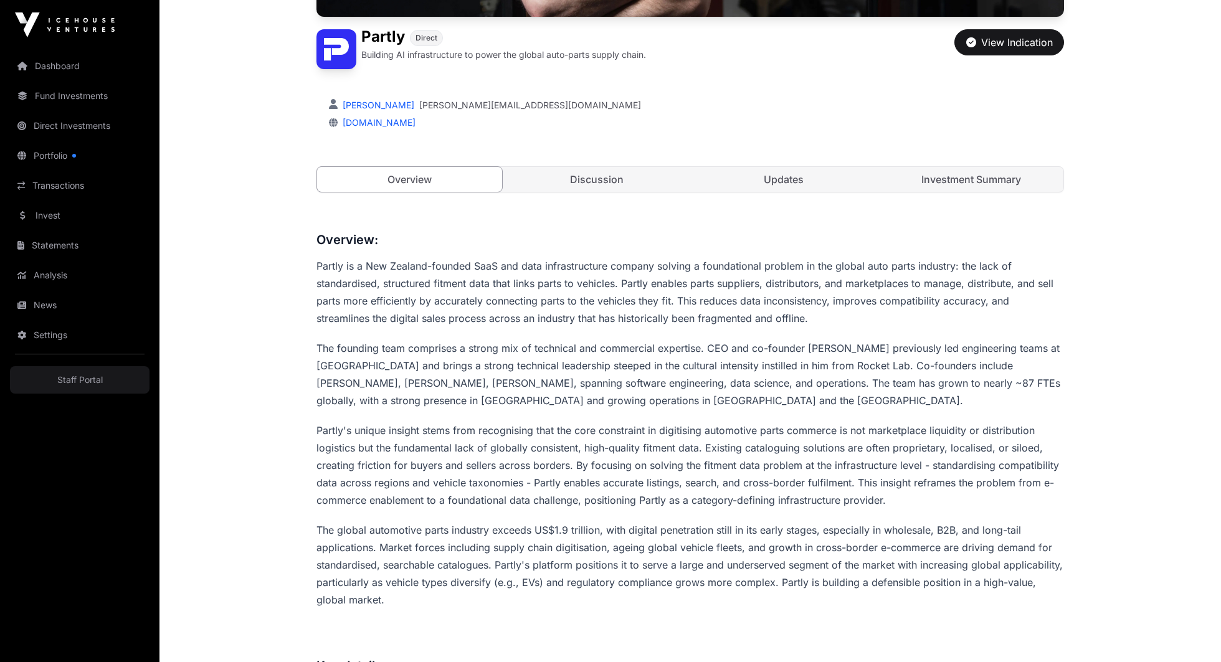
scroll to position [329, 0]
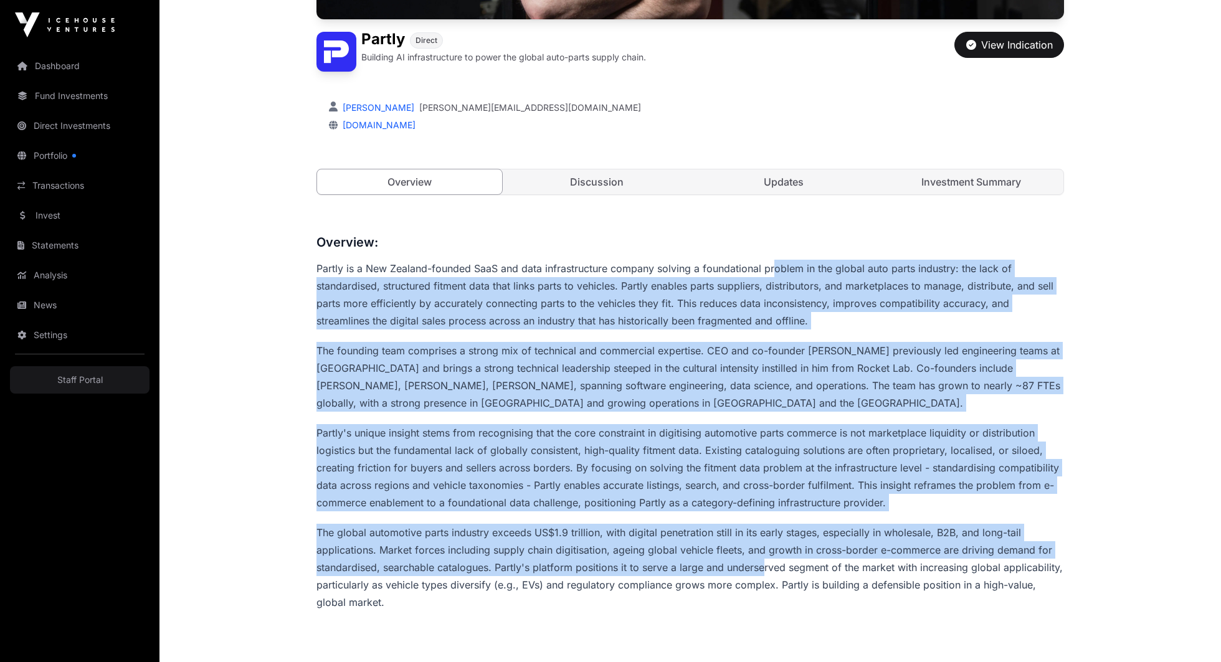
drag, startPoint x: 773, startPoint y: 350, endPoint x: 766, endPoint y: 579, distance: 229.4
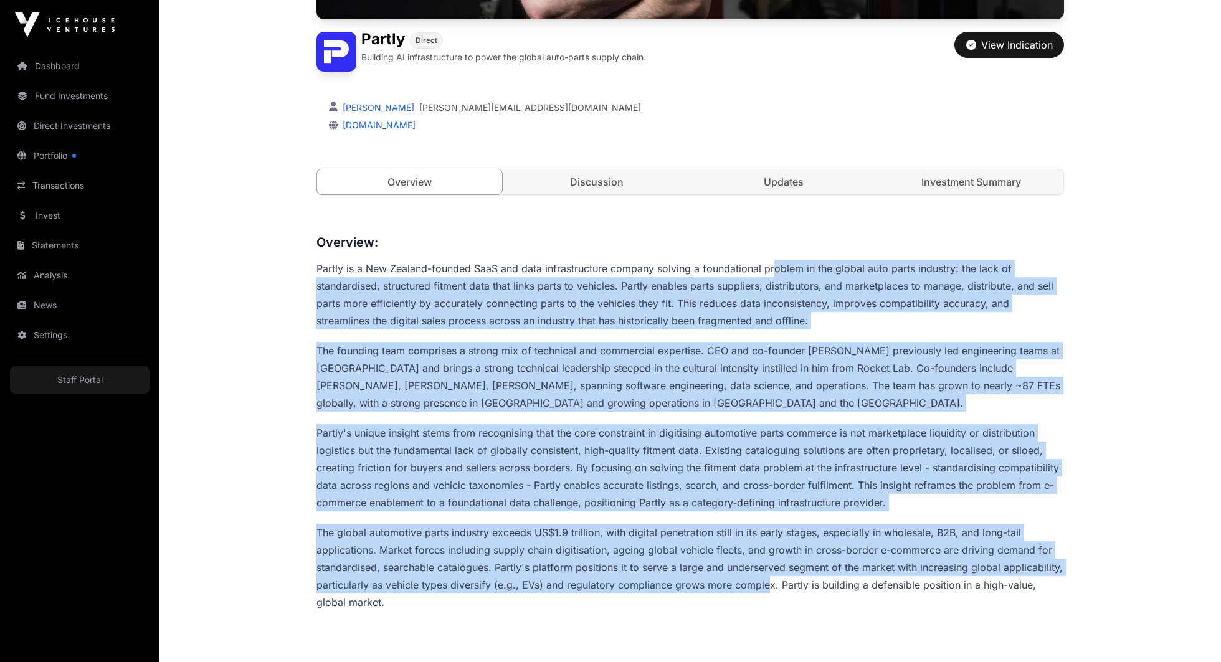
click at [766, 579] on p "The global automotive parts industry exceeds US$1.9 trillion, with digital pene…" at bounding box center [691, 567] width 748 height 87
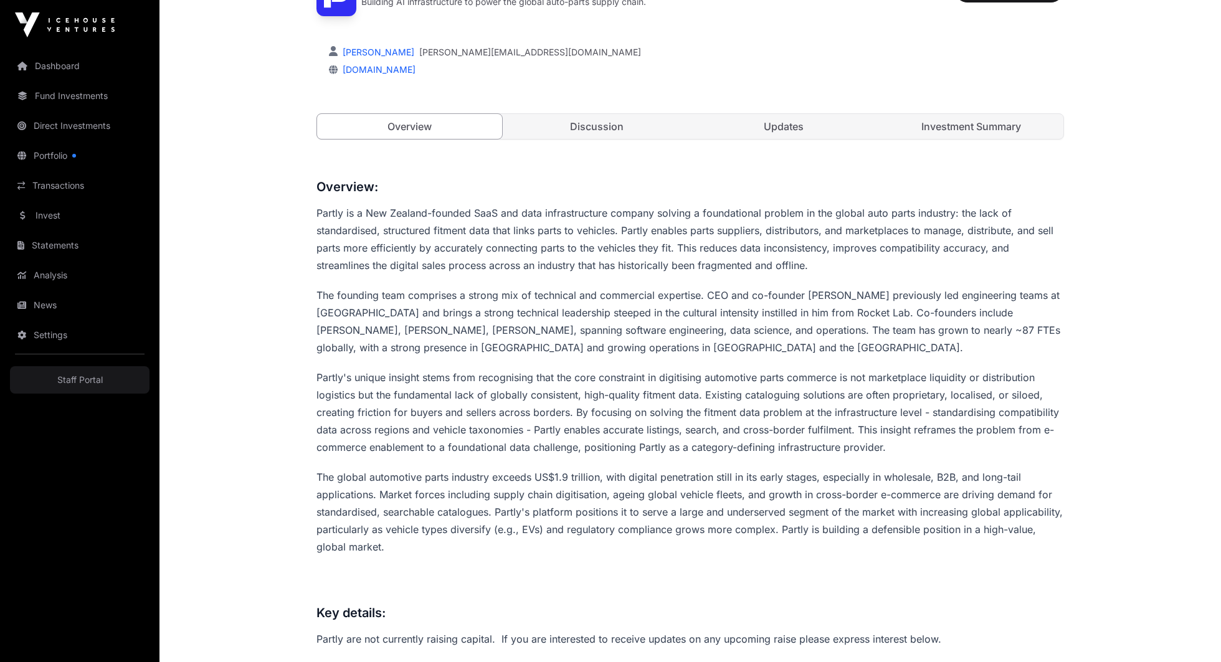
scroll to position [0, 0]
